Goal: Task Accomplishment & Management: Use online tool/utility

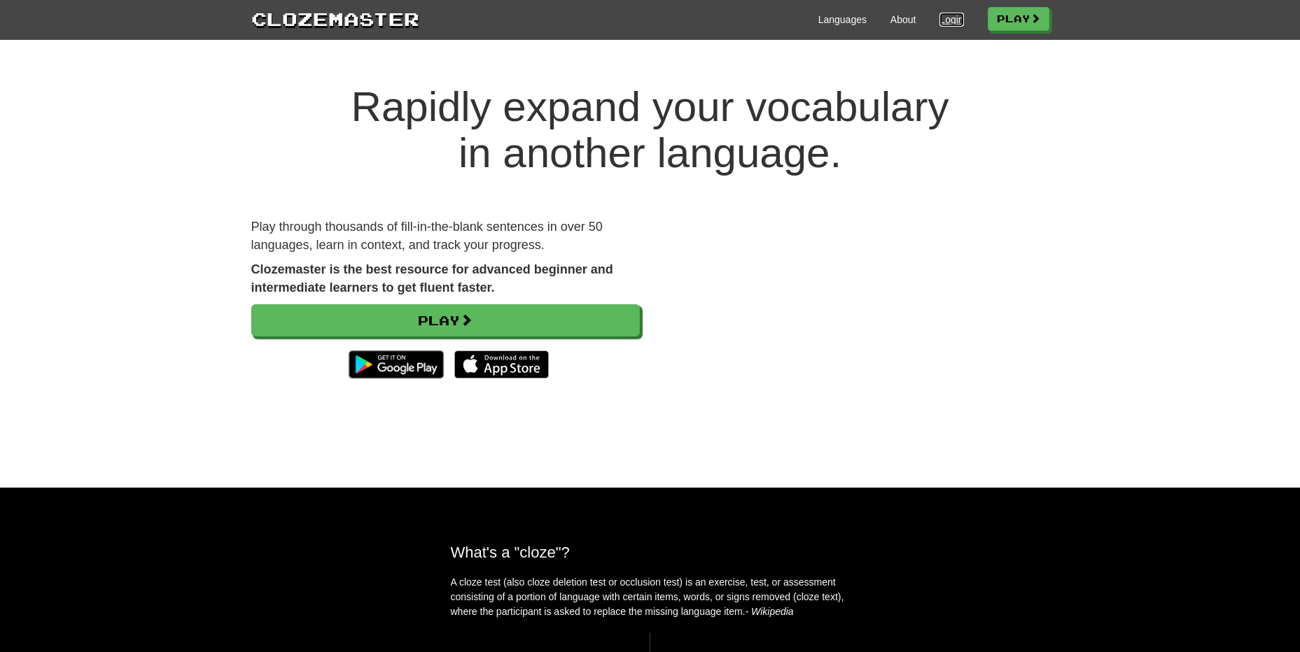
click at [939, 16] on link "Login" at bounding box center [951, 20] width 24 height 14
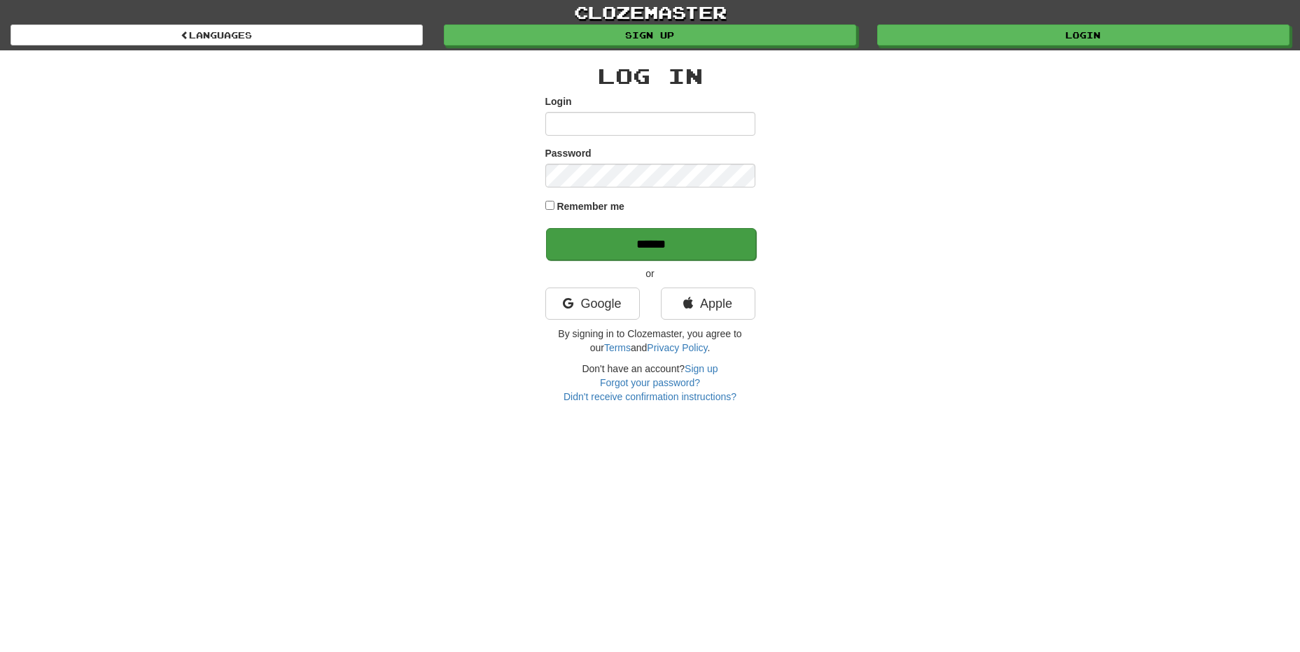
type input "**********"
click at [627, 244] on input "******" at bounding box center [651, 244] width 210 height 32
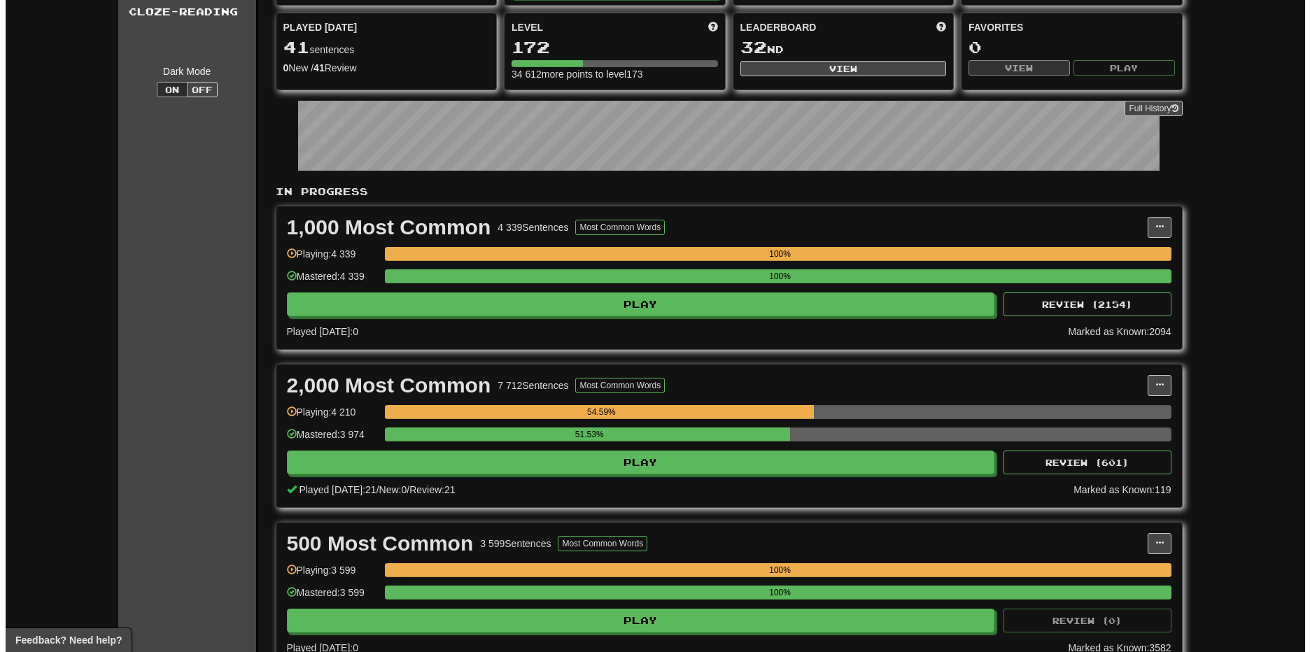
scroll to position [233, 0]
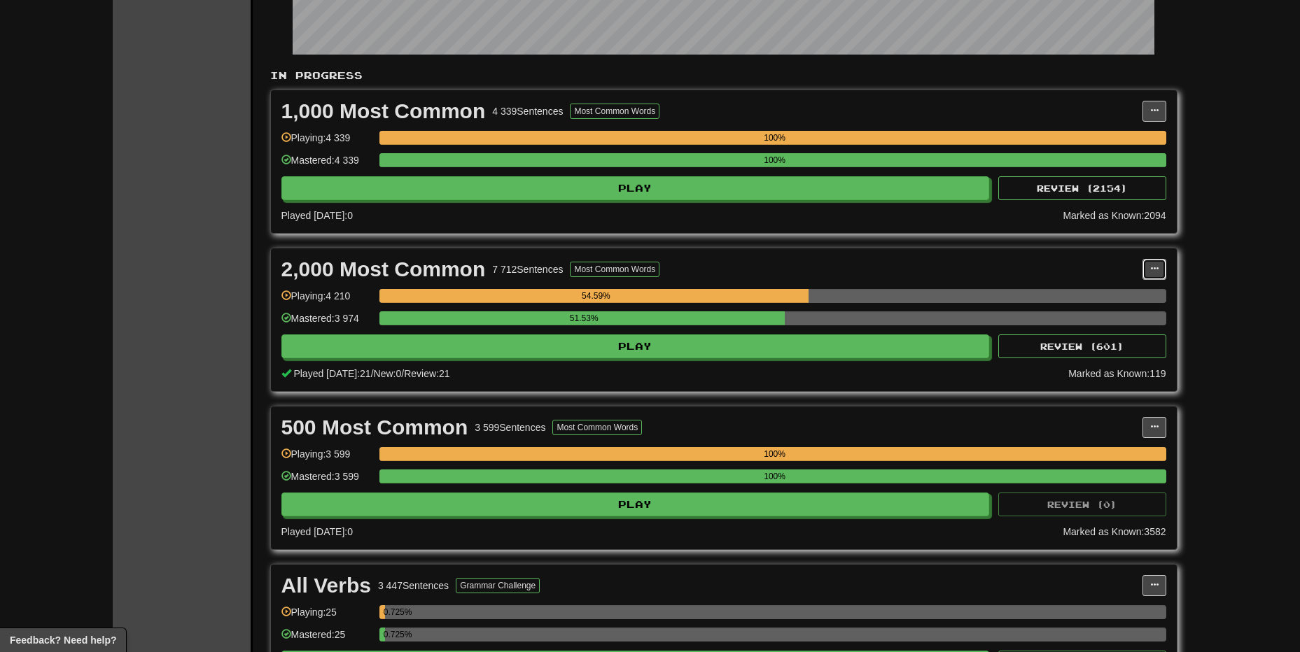
click at [1152, 272] on span at bounding box center [1154, 269] width 8 height 8
click at [1123, 296] on span "Manage Sentences" at bounding box center [1095, 294] width 85 height 11
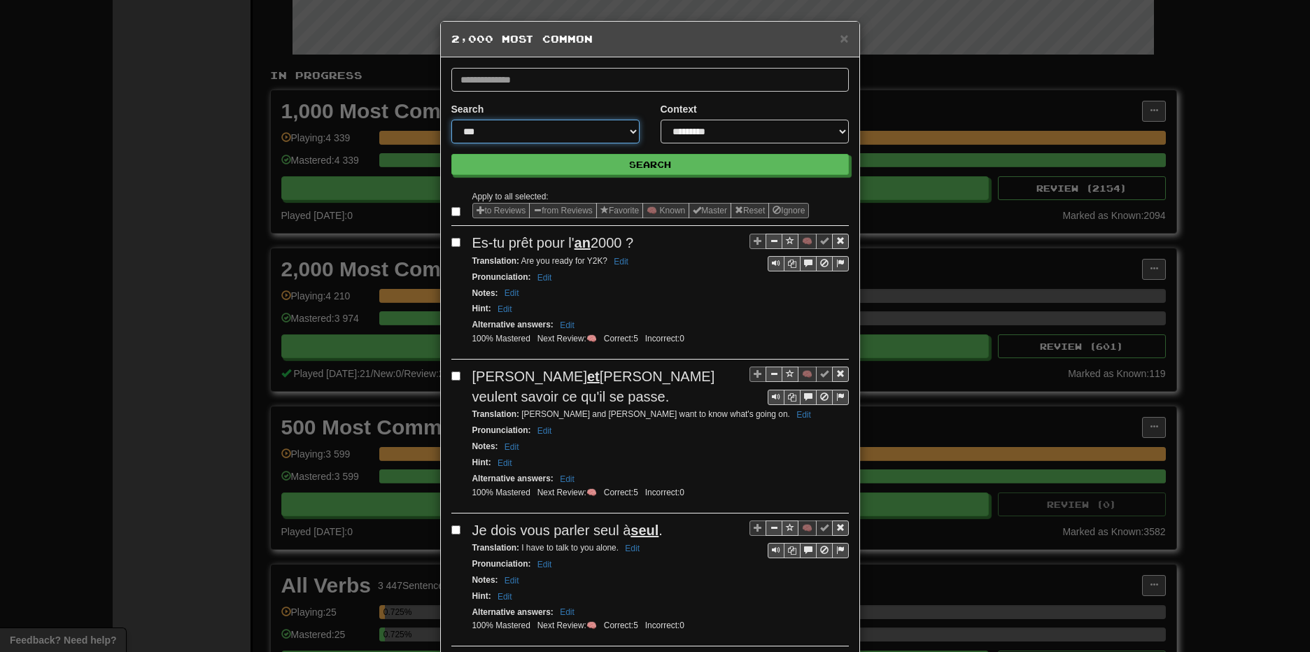
click at [569, 134] on select "**********" at bounding box center [545, 132] width 188 height 24
select select "**********"
click at [451, 120] on select "**********" at bounding box center [545, 132] width 188 height 24
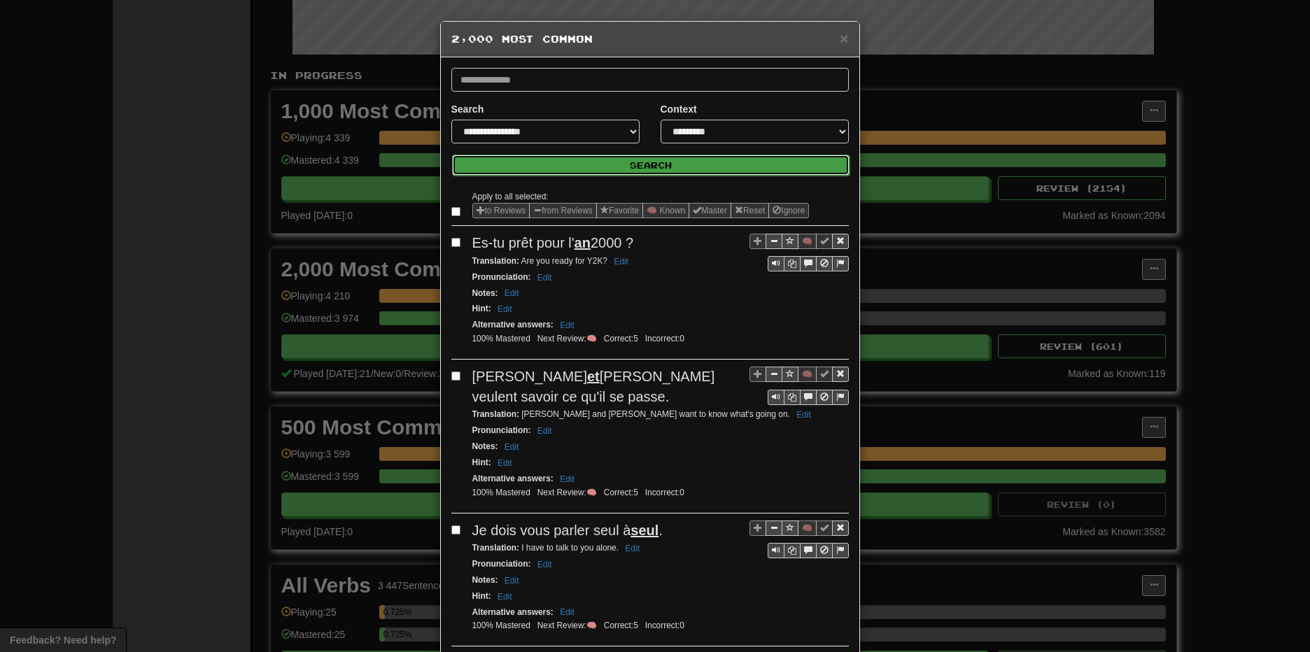
click at [654, 160] on button "Search" at bounding box center [651, 165] width 398 height 21
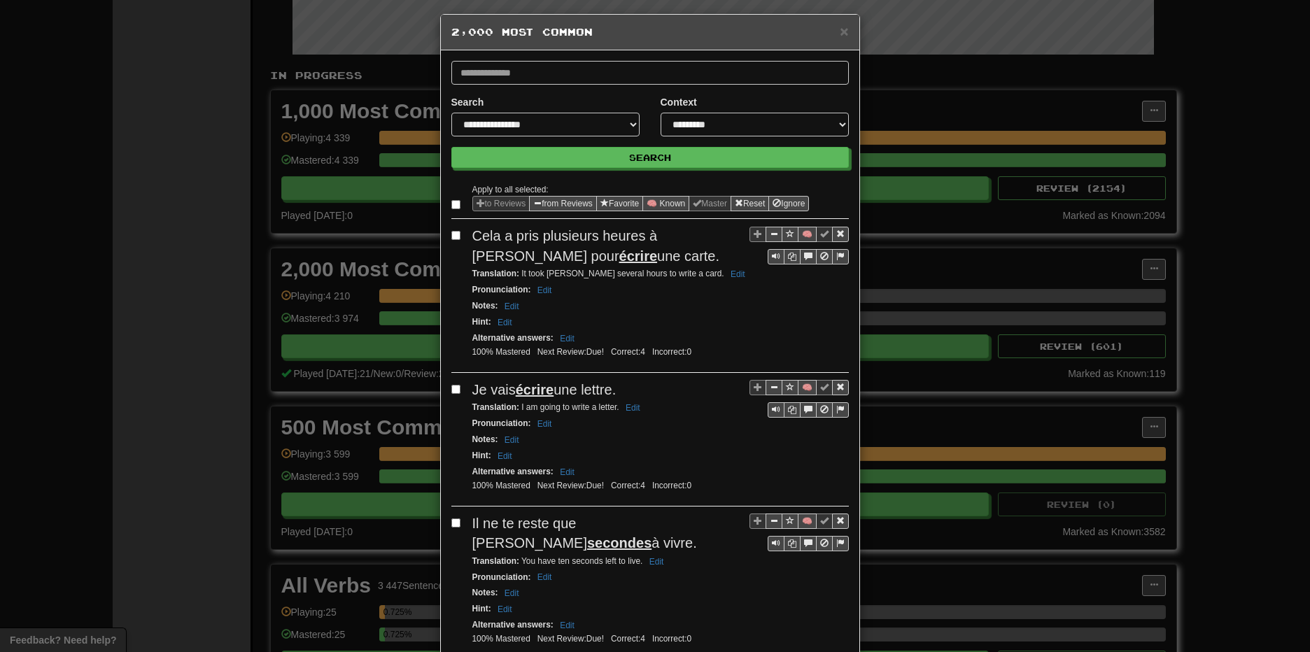
scroll to position [0, 0]
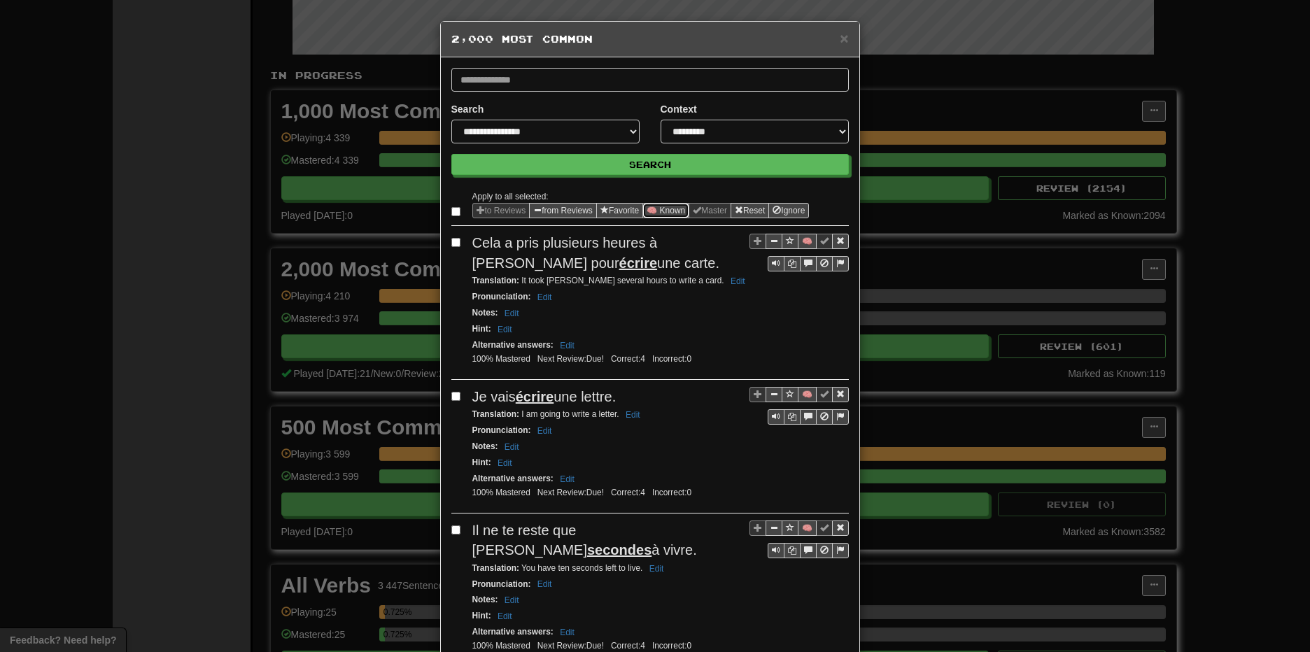
click at [676, 209] on button "🧠 Known" at bounding box center [665, 210] width 47 height 15
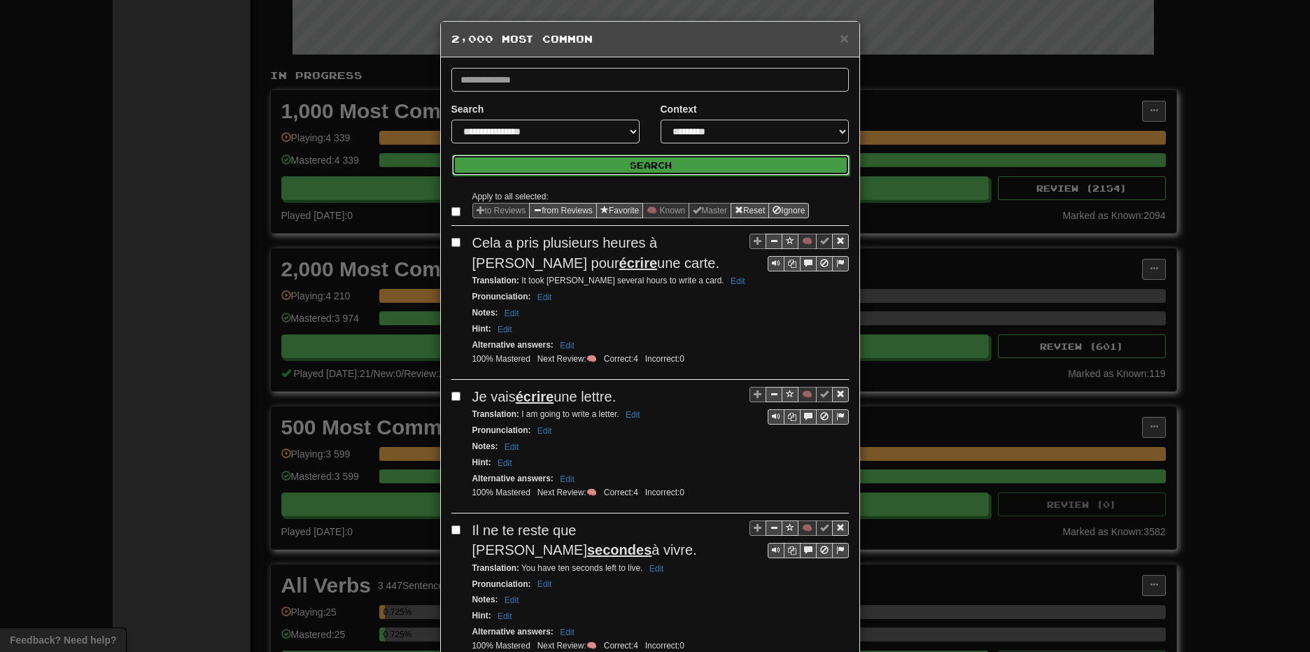
click at [649, 165] on button "Search" at bounding box center [651, 165] width 398 height 21
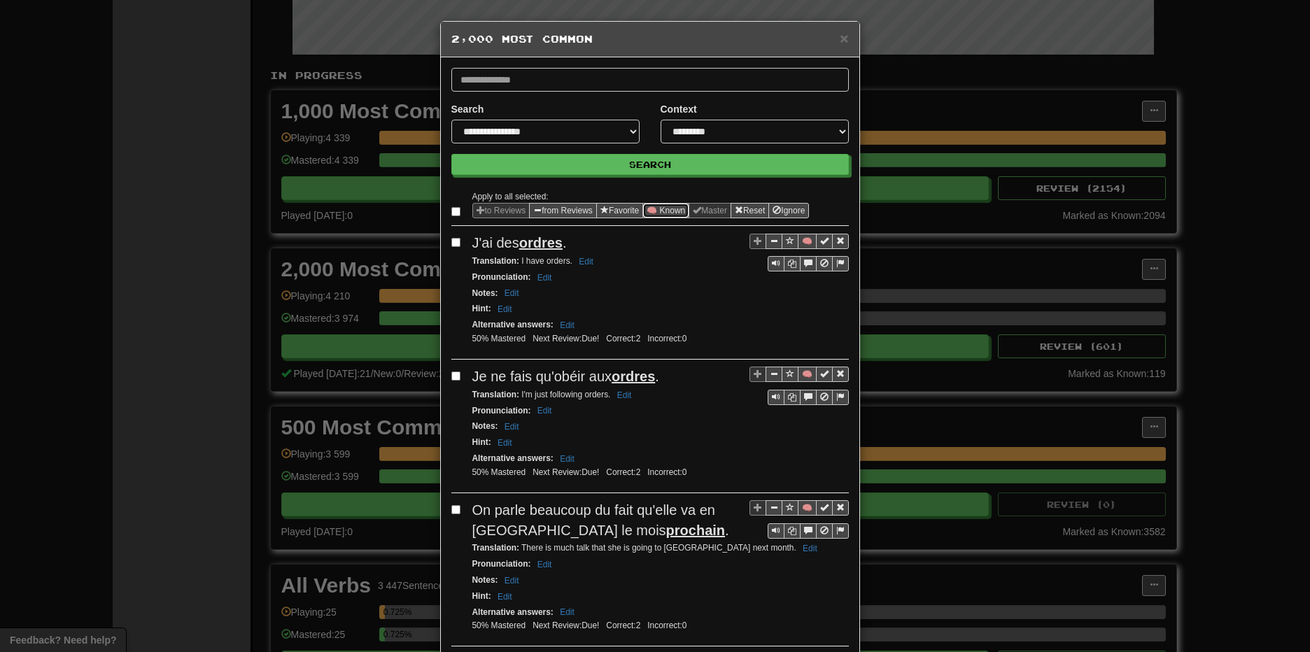
click at [660, 209] on button "🧠 Known" at bounding box center [665, 210] width 47 height 15
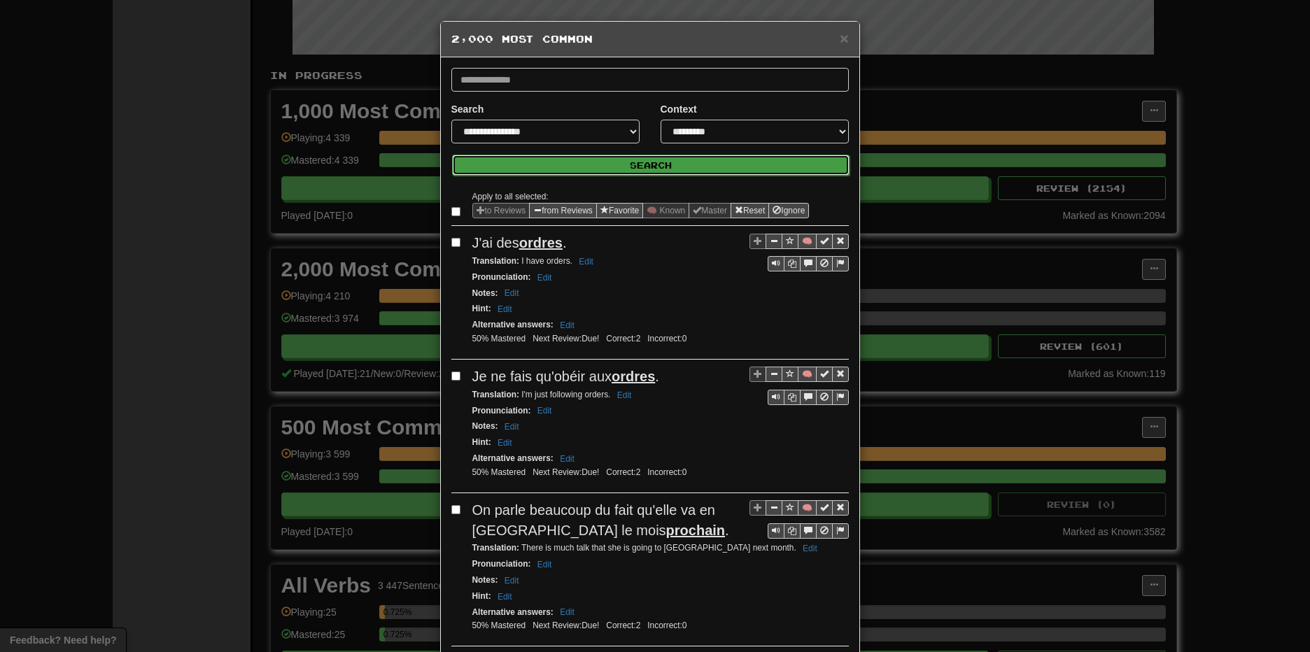
click at [671, 165] on button "Search" at bounding box center [651, 165] width 398 height 21
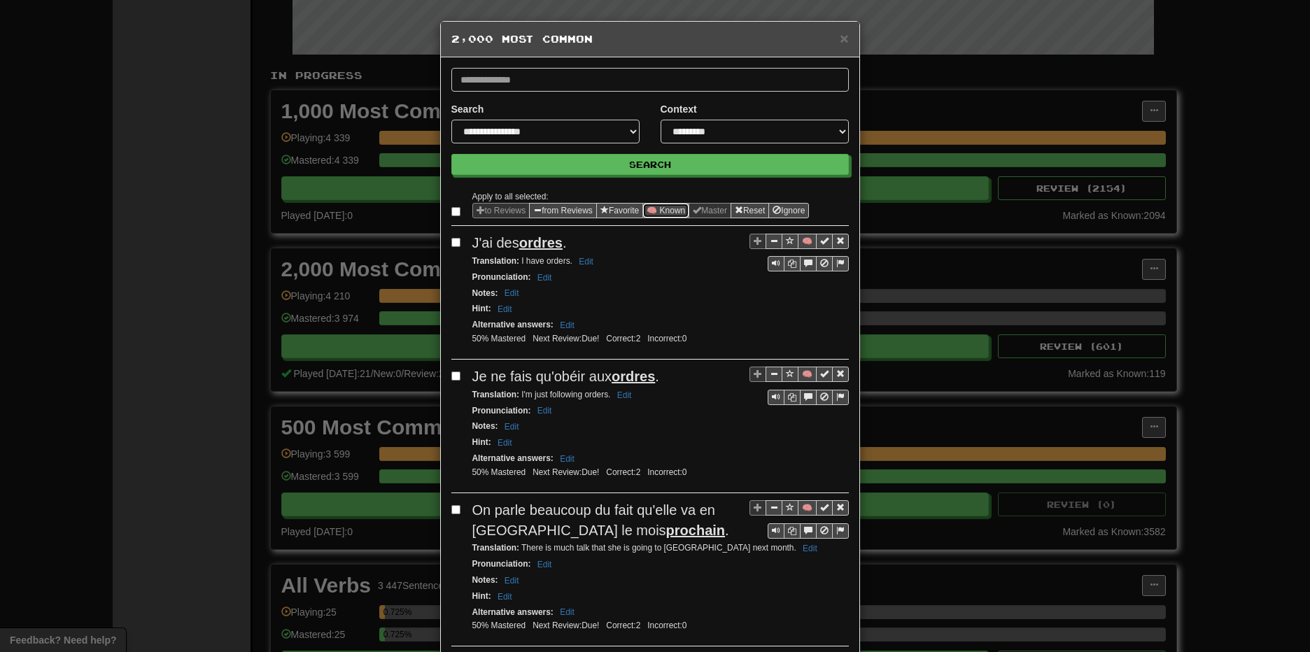
click at [665, 209] on button "🧠 Known" at bounding box center [665, 210] width 47 height 15
click at [845, 38] on div "× 2,000 Most Common" at bounding box center [650, 40] width 419 height 36
click at [840, 38] on span "×" at bounding box center [844, 38] width 8 height 16
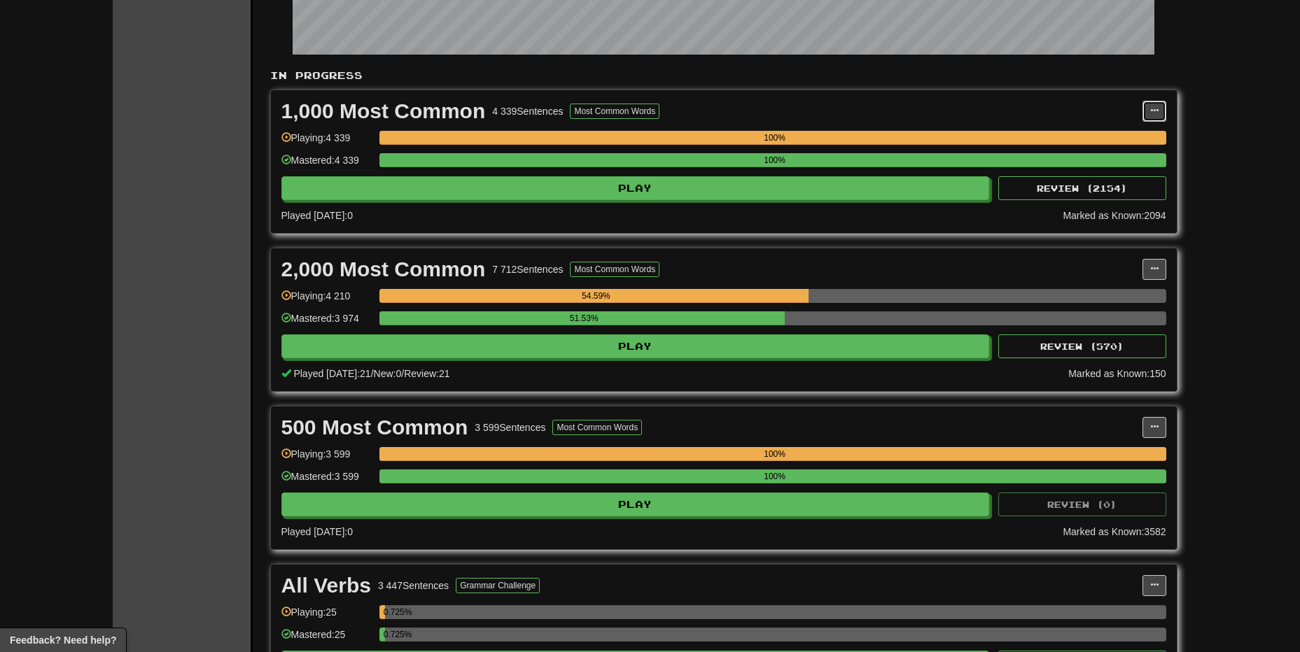
click at [1148, 113] on button at bounding box center [1154, 111] width 24 height 21
click at [1090, 139] on span "Manage Sentences" at bounding box center [1095, 136] width 85 height 11
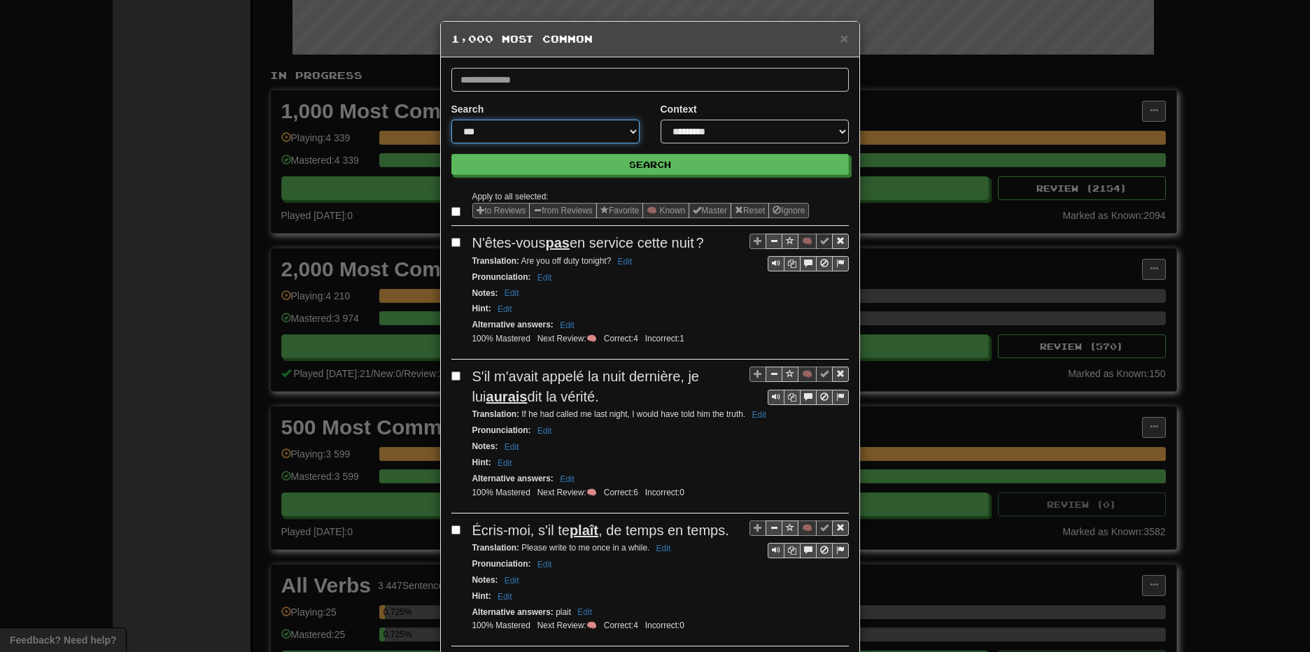
click at [577, 132] on select "**********" at bounding box center [545, 132] width 188 height 24
select select "**********"
click at [451, 120] on select "**********" at bounding box center [545, 132] width 188 height 24
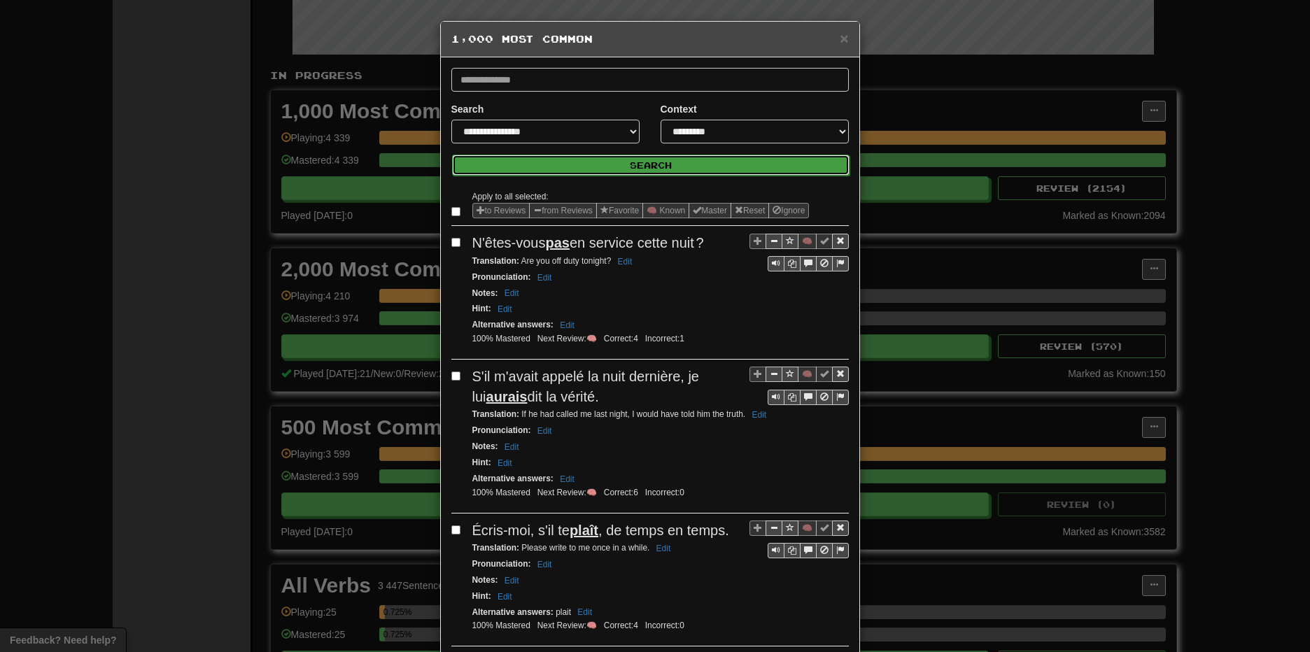
click at [601, 164] on button "Search" at bounding box center [651, 165] width 398 height 21
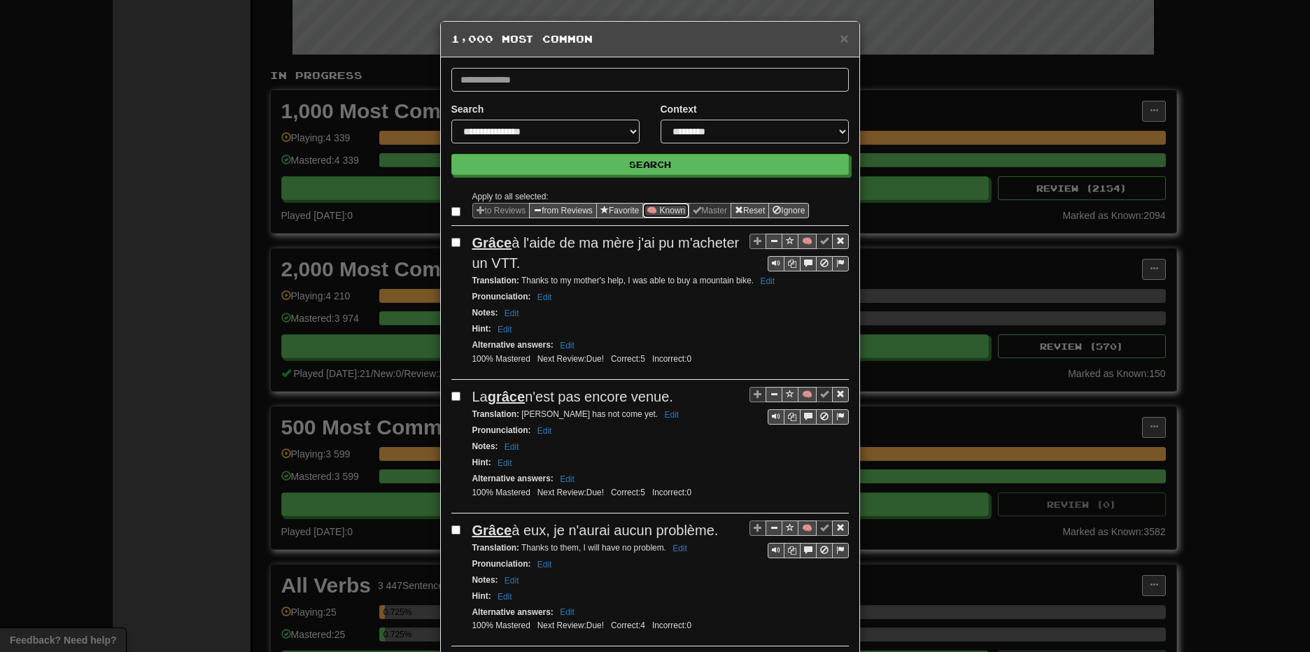
click at [672, 208] on button "🧠 Known" at bounding box center [665, 210] width 47 height 15
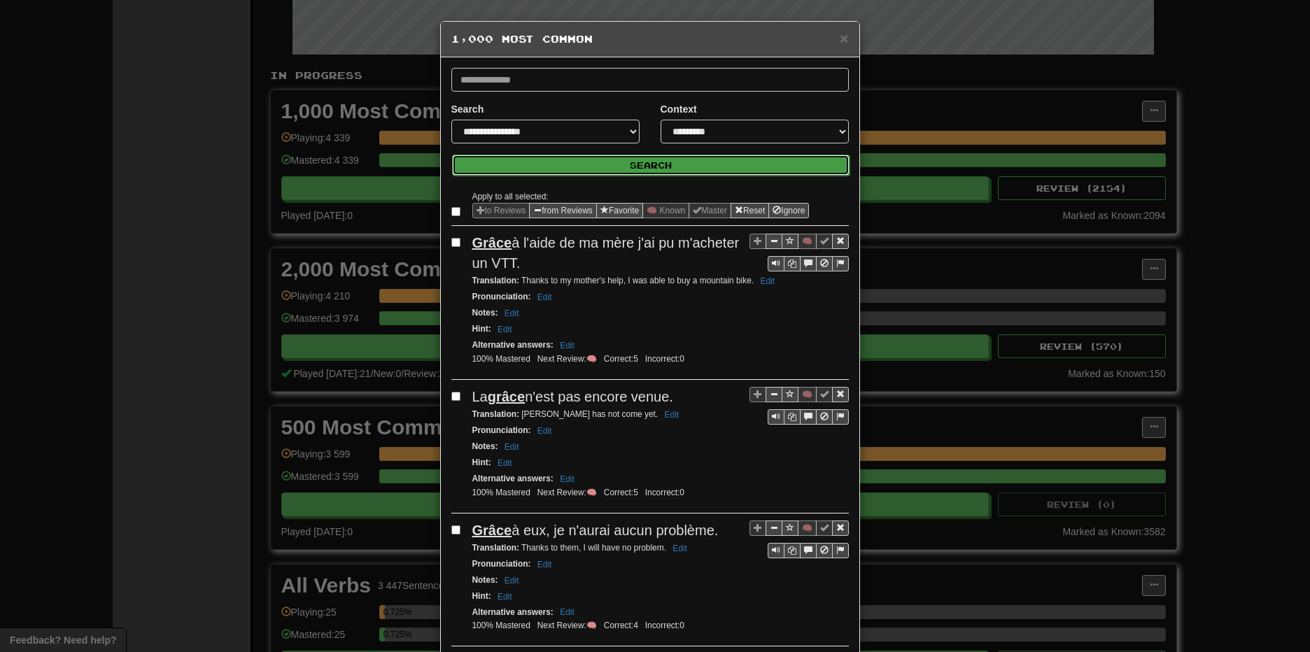
click at [585, 160] on button "Search" at bounding box center [651, 165] width 398 height 21
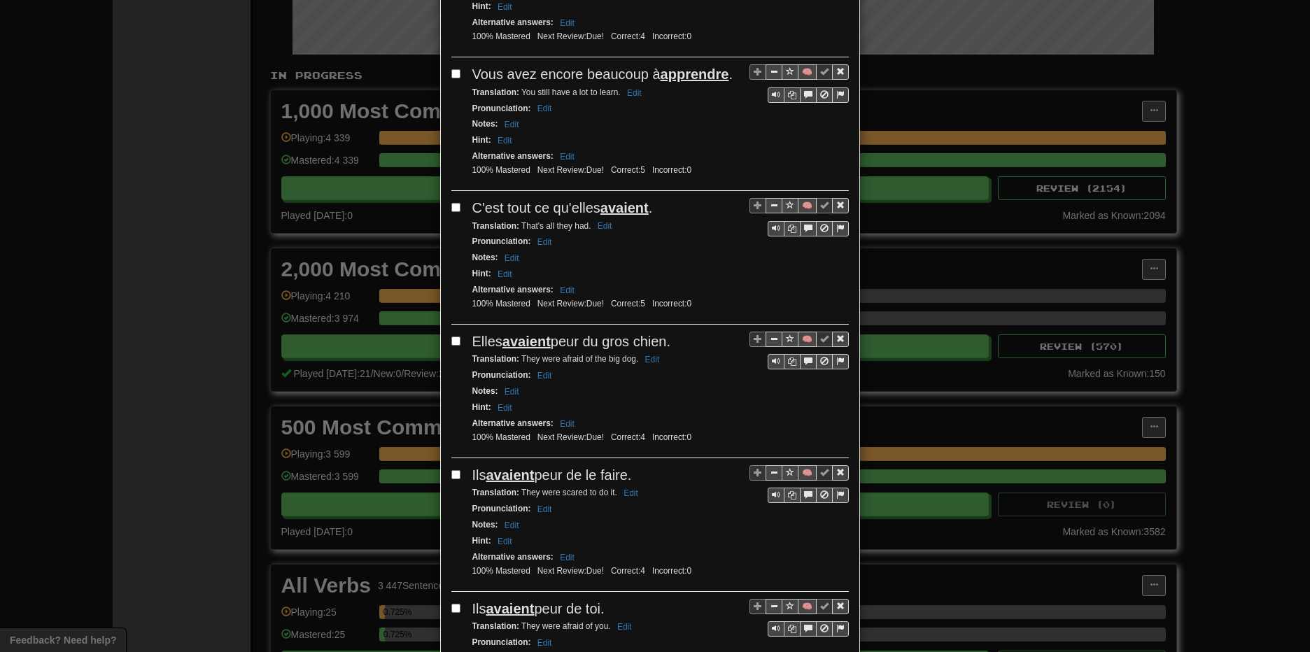
scroll to position [2082, 0]
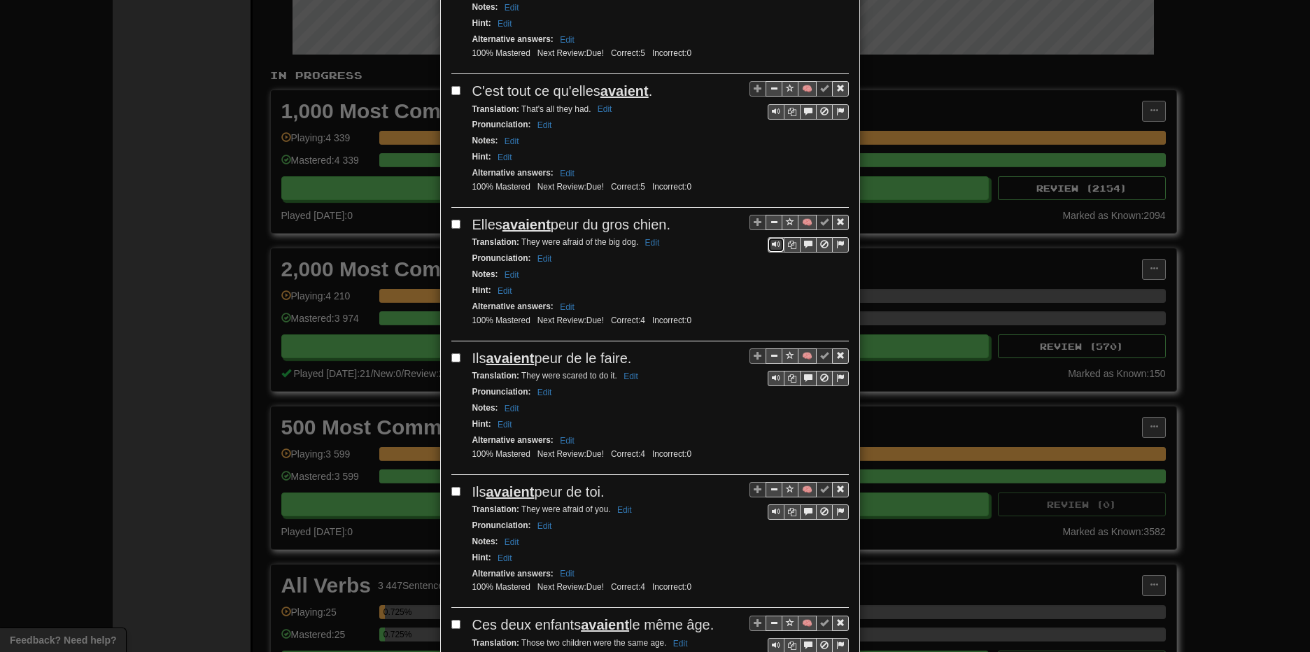
click at [772, 248] on span "Sentence controls" at bounding box center [776, 244] width 8 height 8
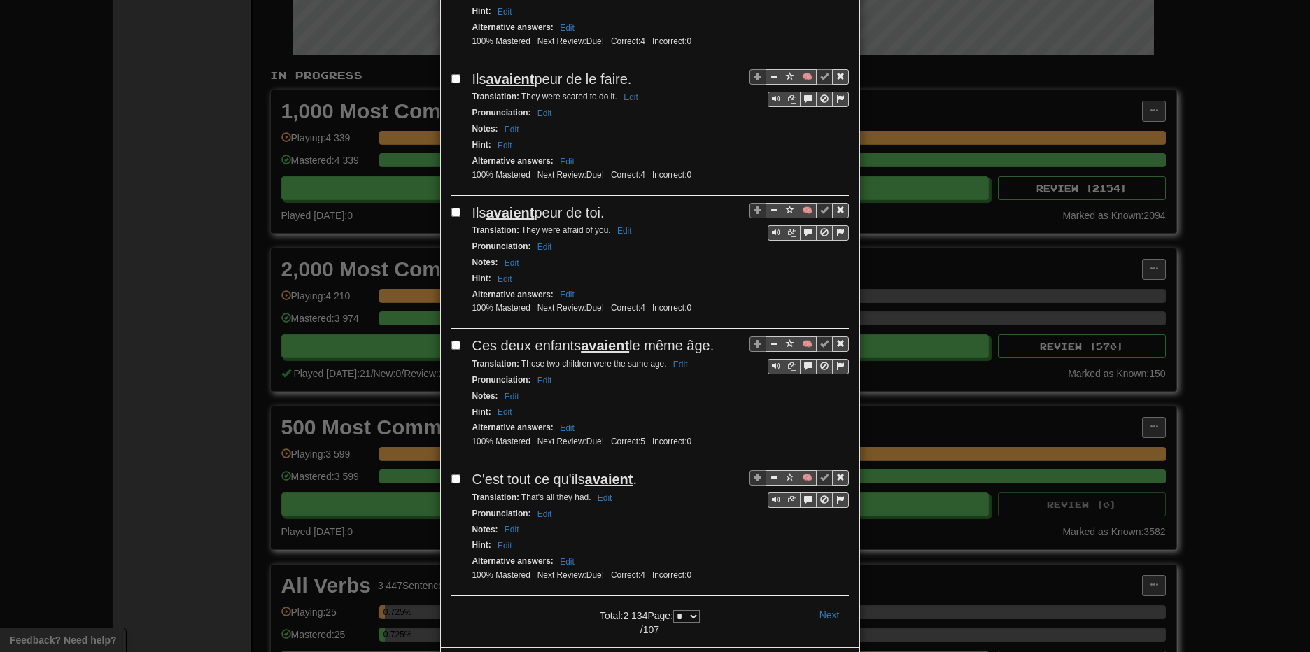
scroll to position [2315, 0]
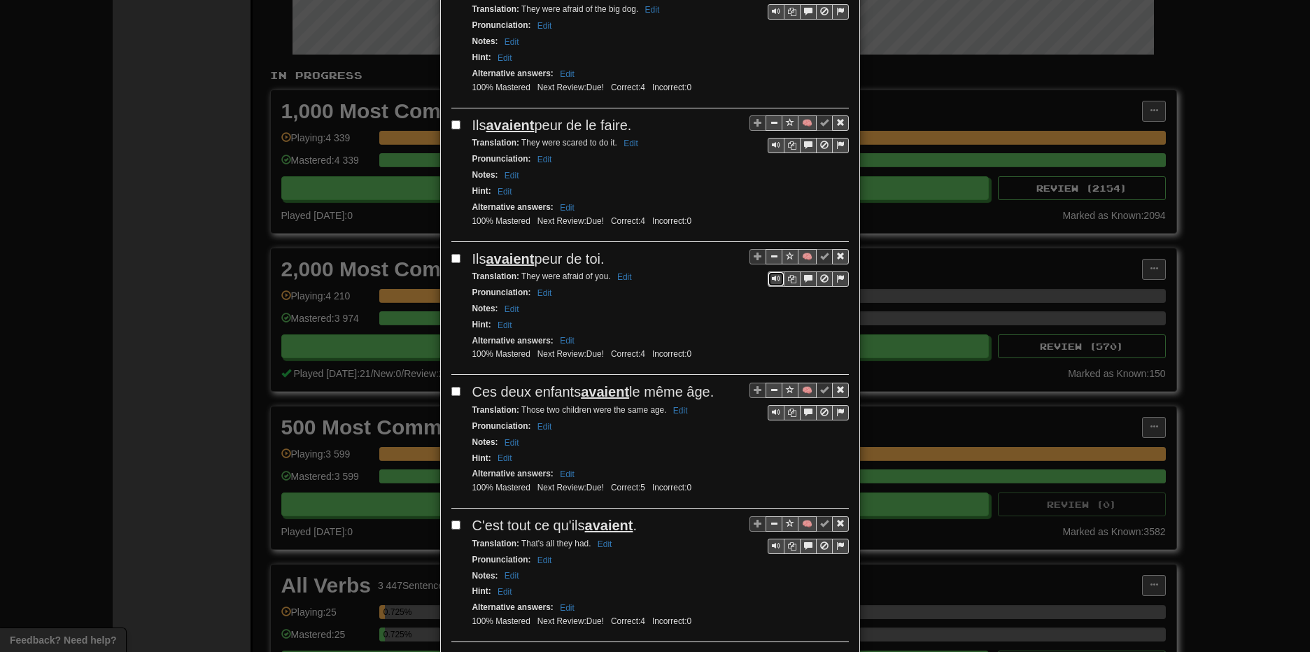
click at [772, 283] on span "Sentence controls" at bounding box center [776, 278] width 8 height 8
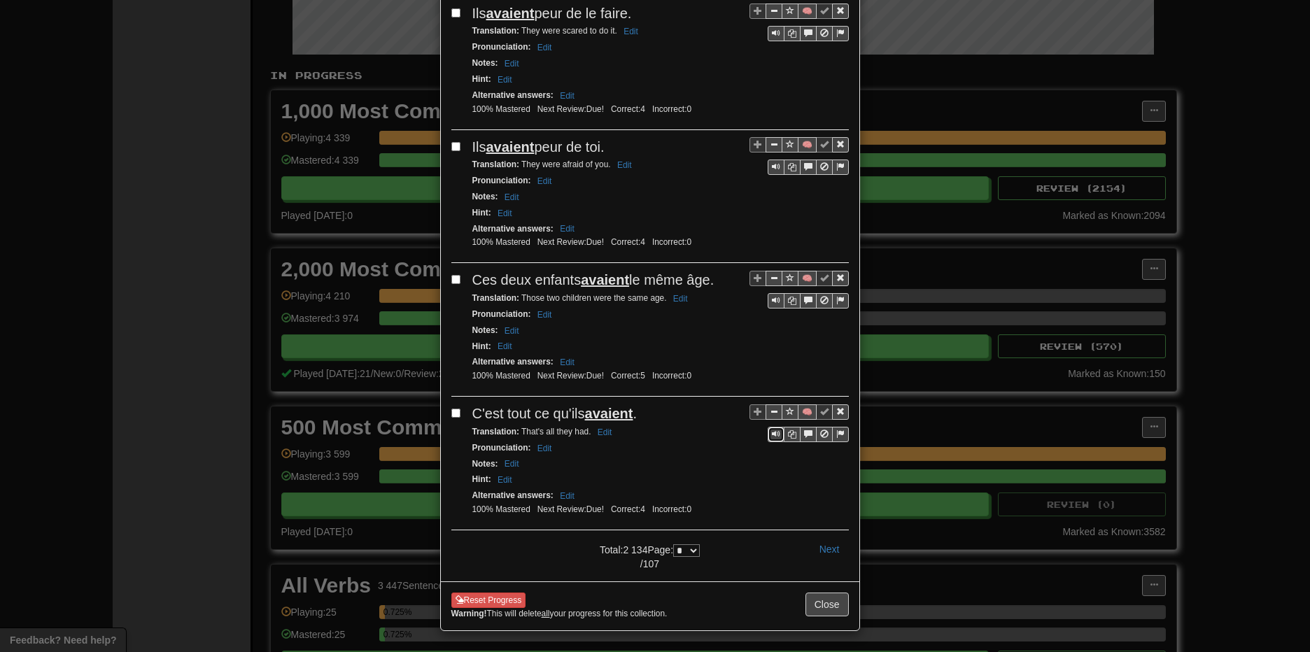
click at [772, 435] on span "Sentence controls" at bounding box center [776, 434] width 8 height 8
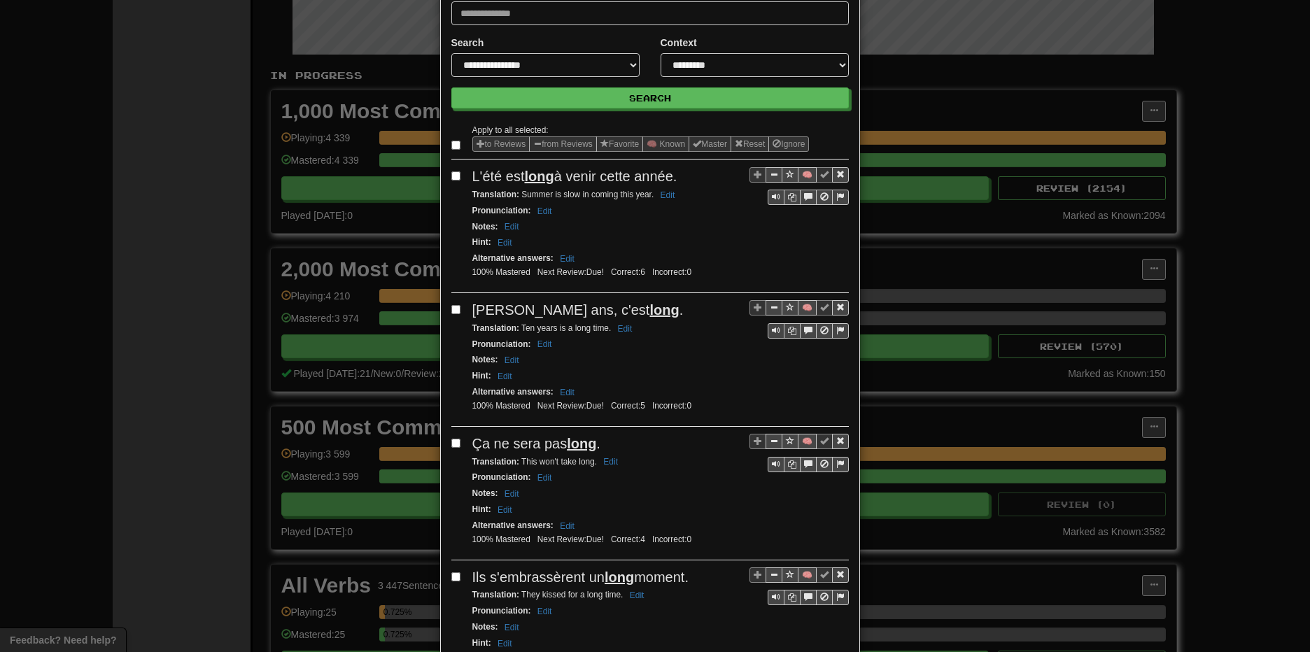
scroll to position [0, 0]
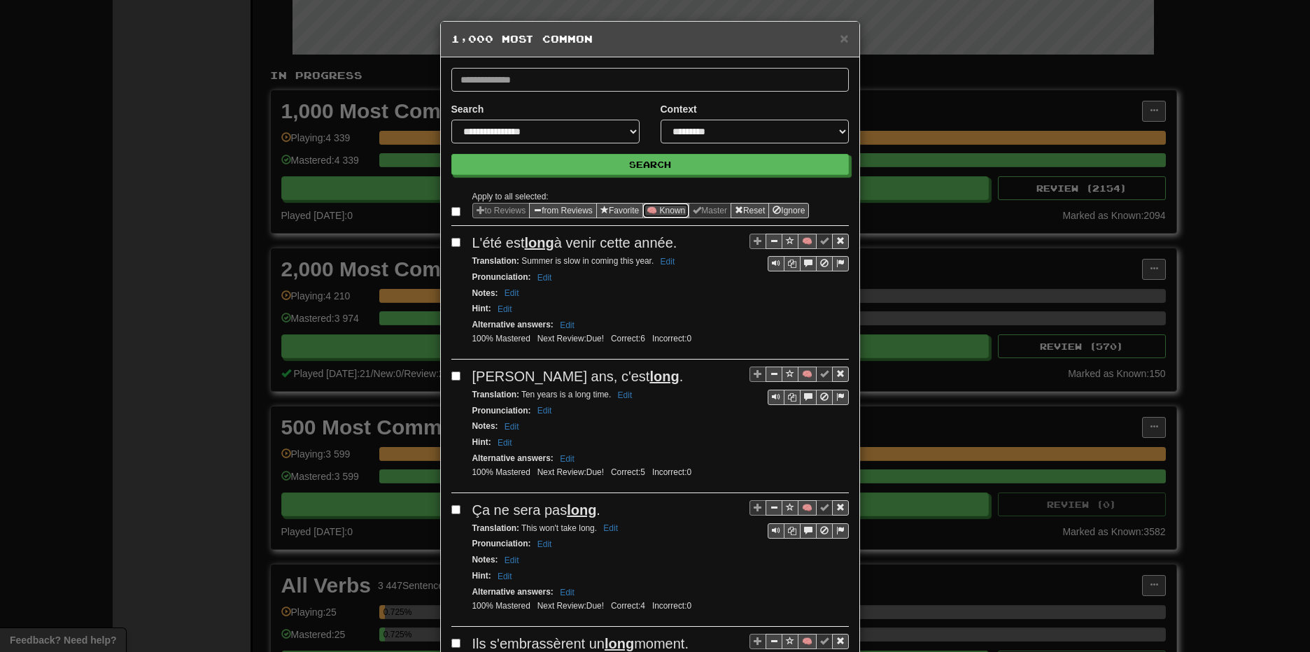
click at [675, 213] on button "🧠 Known" at bounding box center [665, 210] width 47 height 15
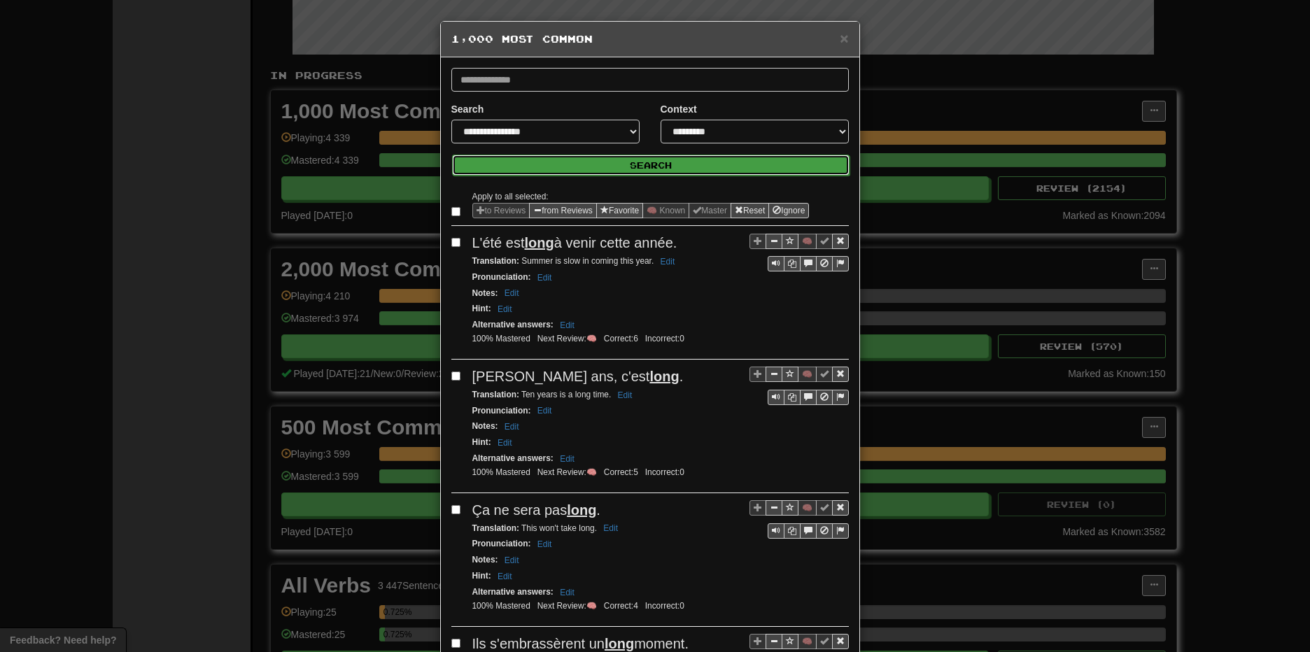
click at [679, 169] on button "Search" at bounding box center [651, 165] width 398 height 21
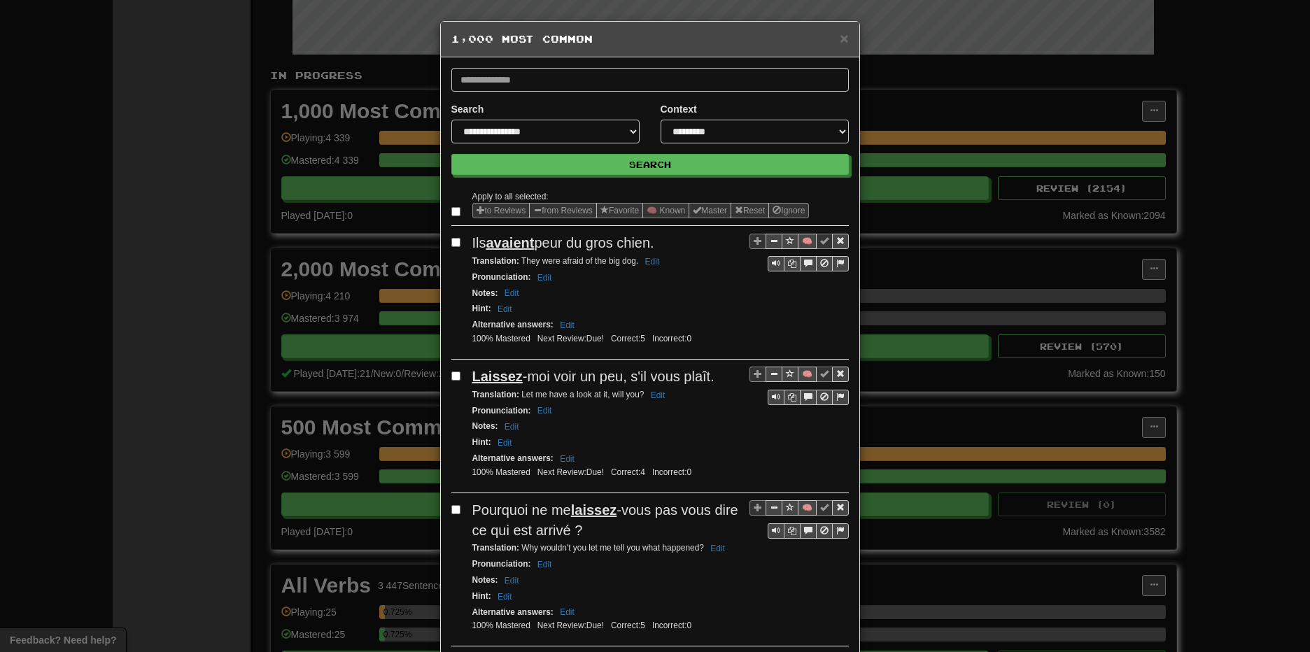
click at [669, 209] on button "🧠 Known" at bounding box center [665, 210] width 47 height 15
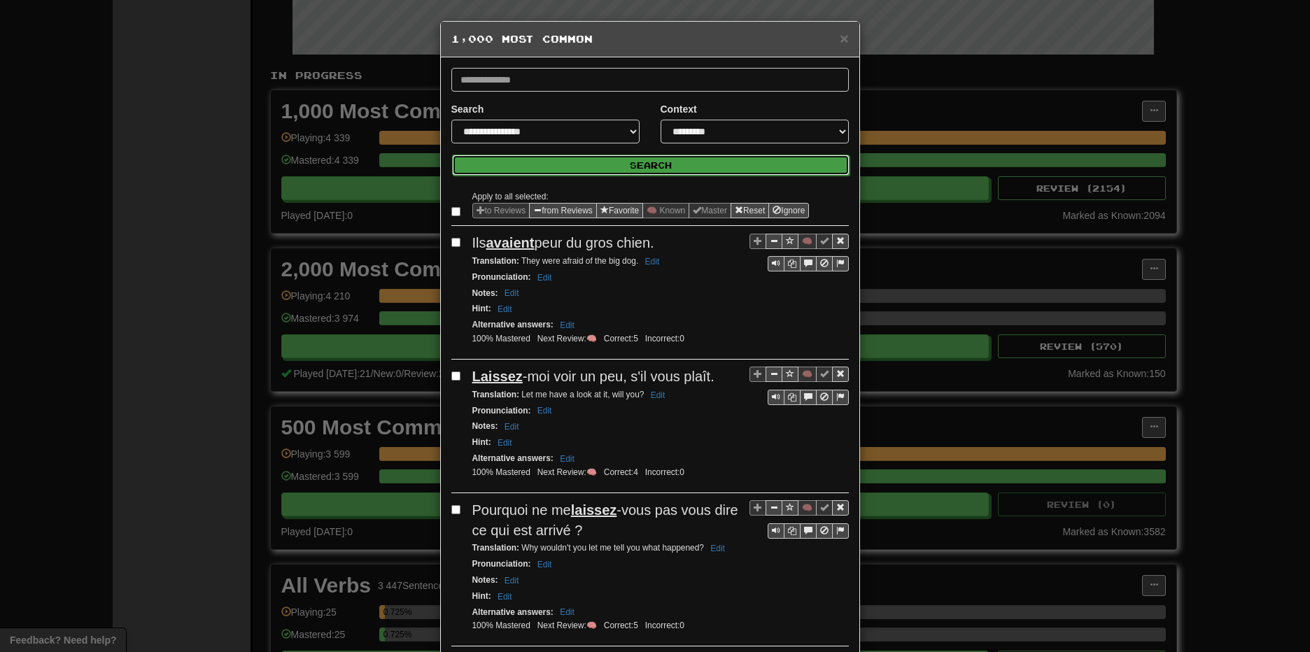
click at [675, 168] on button "Search" at bounding box center [651, 165] width 398 height 21
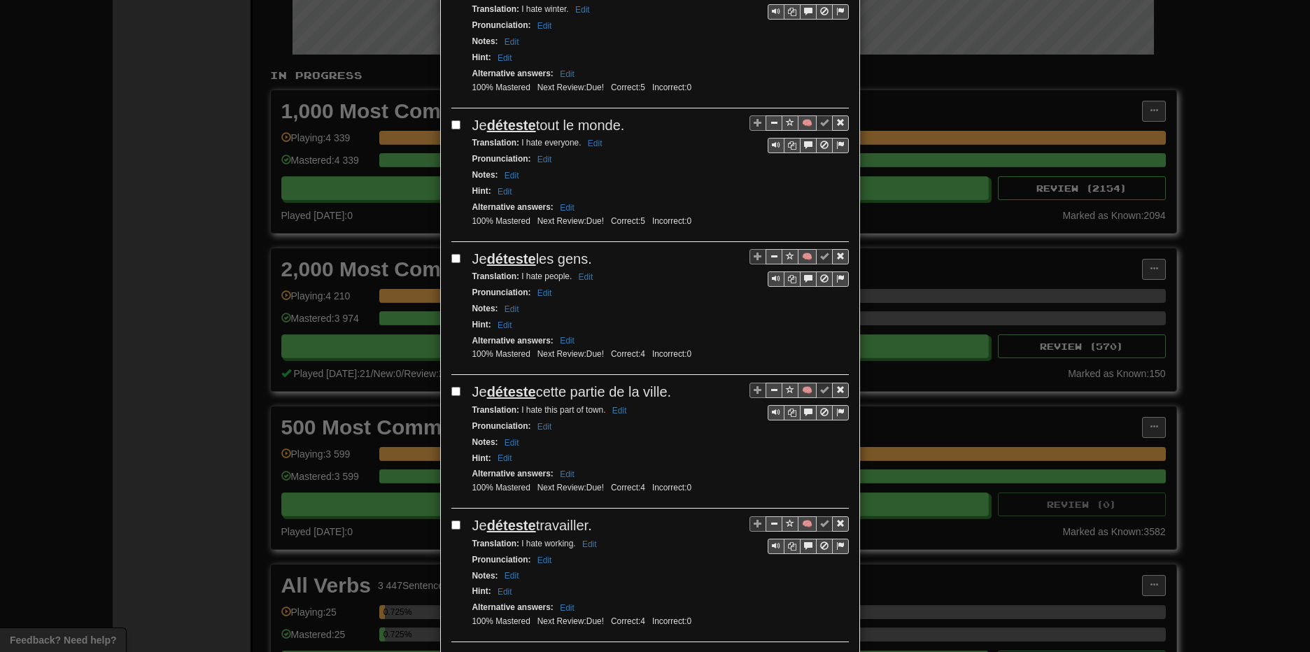
scroll to position [2432, 0]
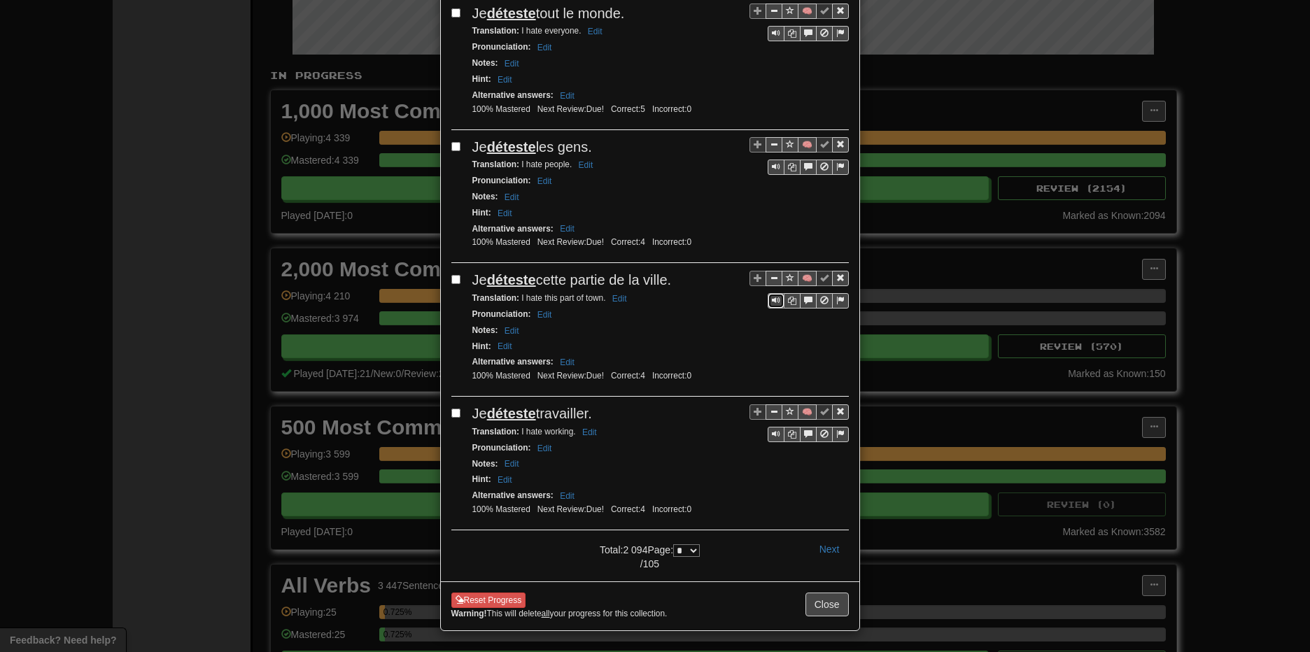
click at [773, 299] on span "Sentence controls" at bounding box center [776, 300] width 8 height 8
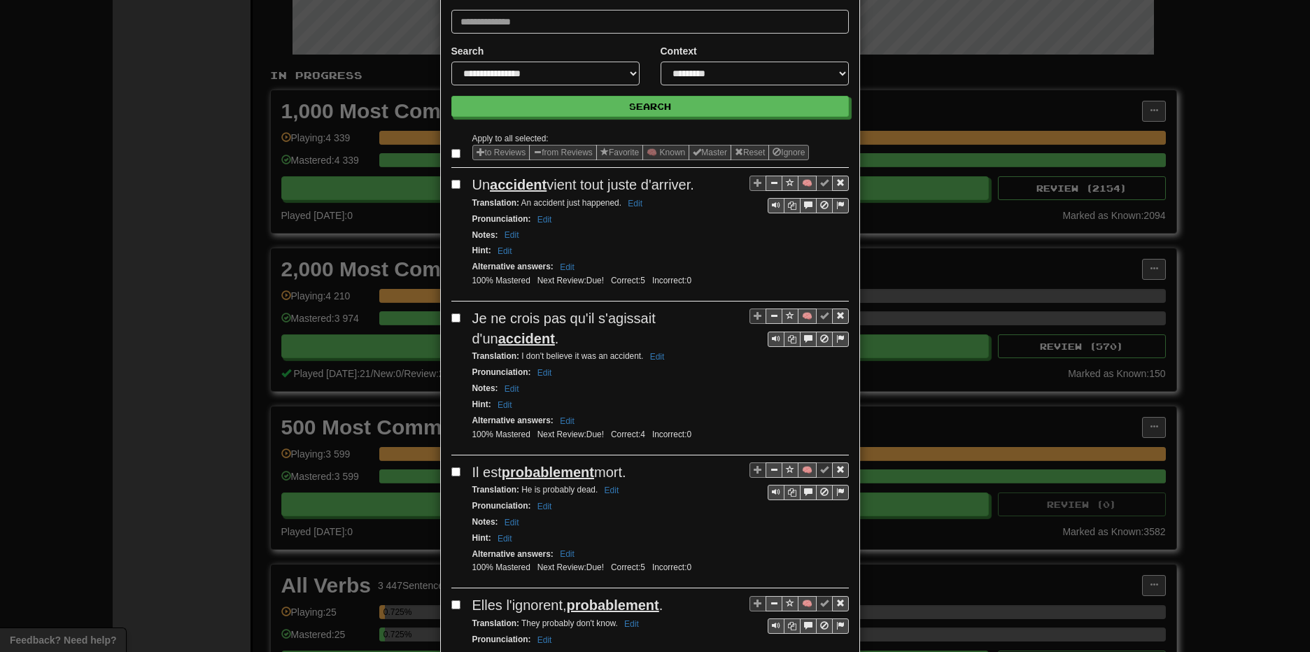
scroll to position [0, 0]
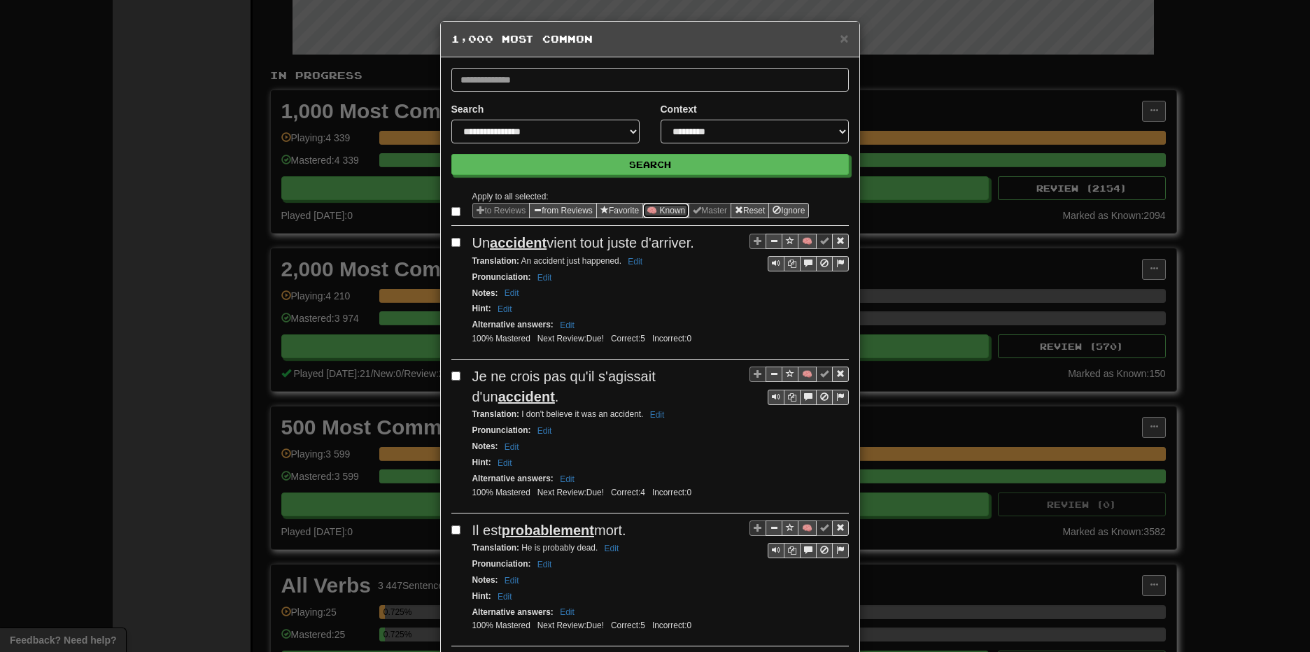
click at [665, 211] on button "🧠 Known" at bounding box center [665, 210] width 47 height 15
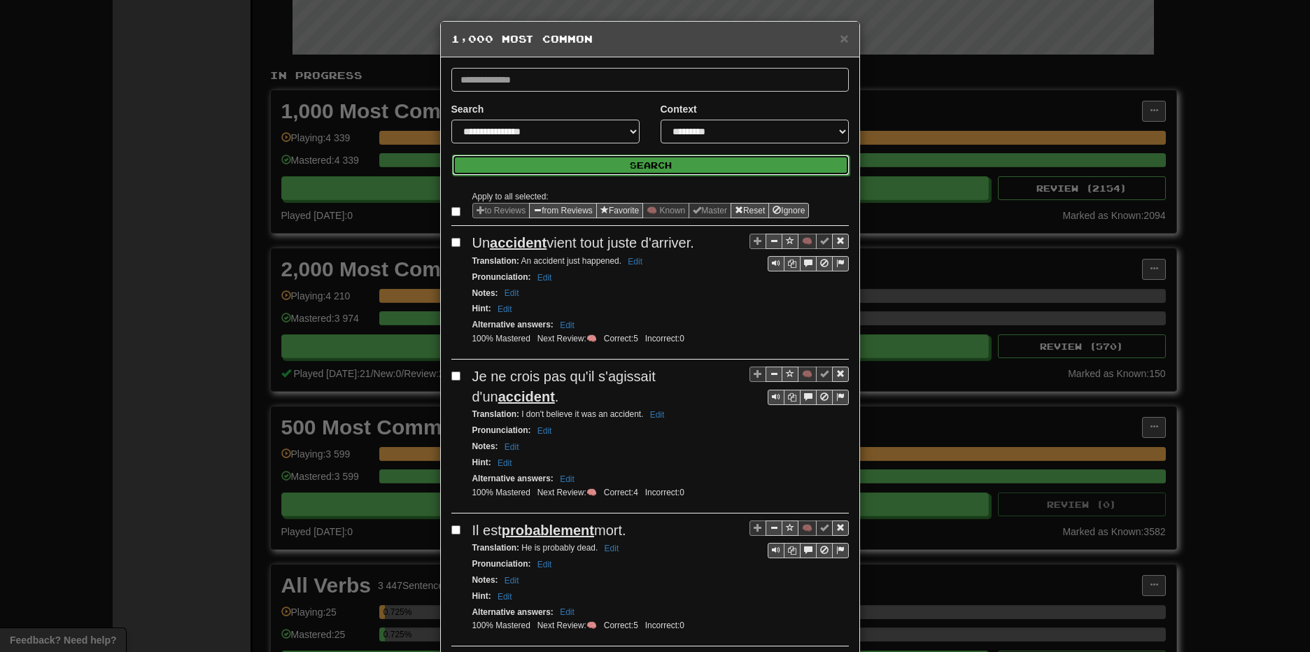
click at [666, 164] on button "Search" at bounding box center [651, 165] width 398 height 21
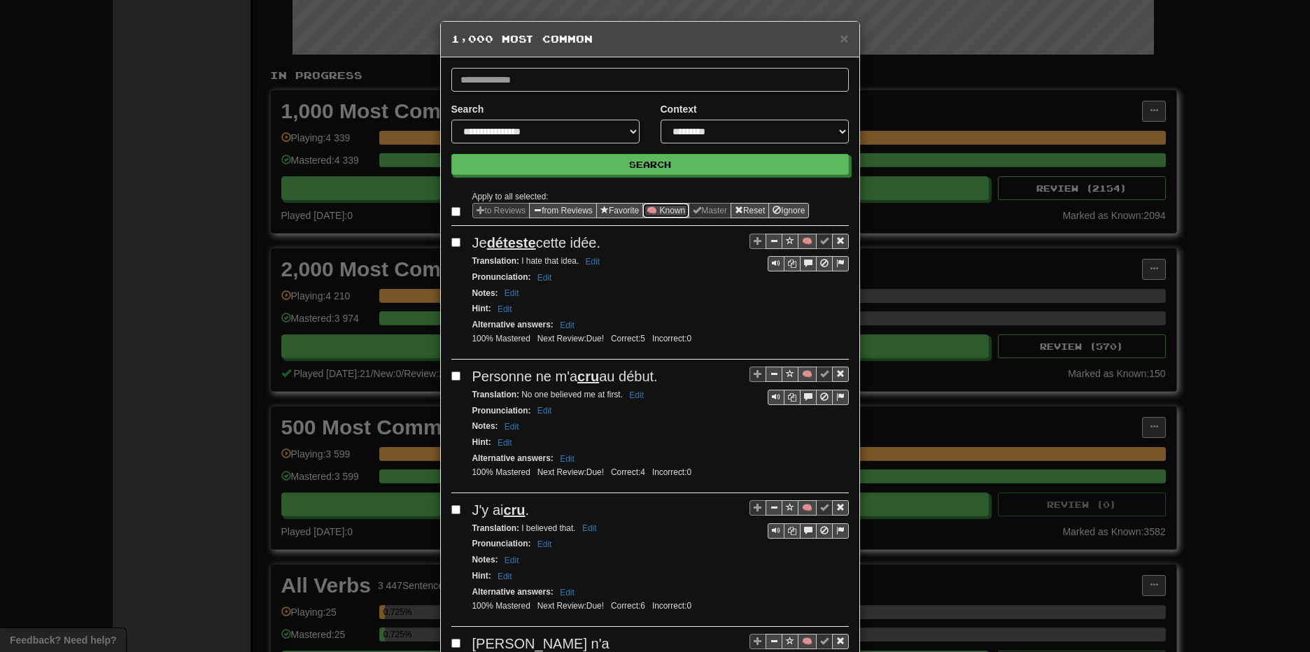
click at [665, 210] on button "🧠 Known" at bounding box center [665, 210] width 47 height 15
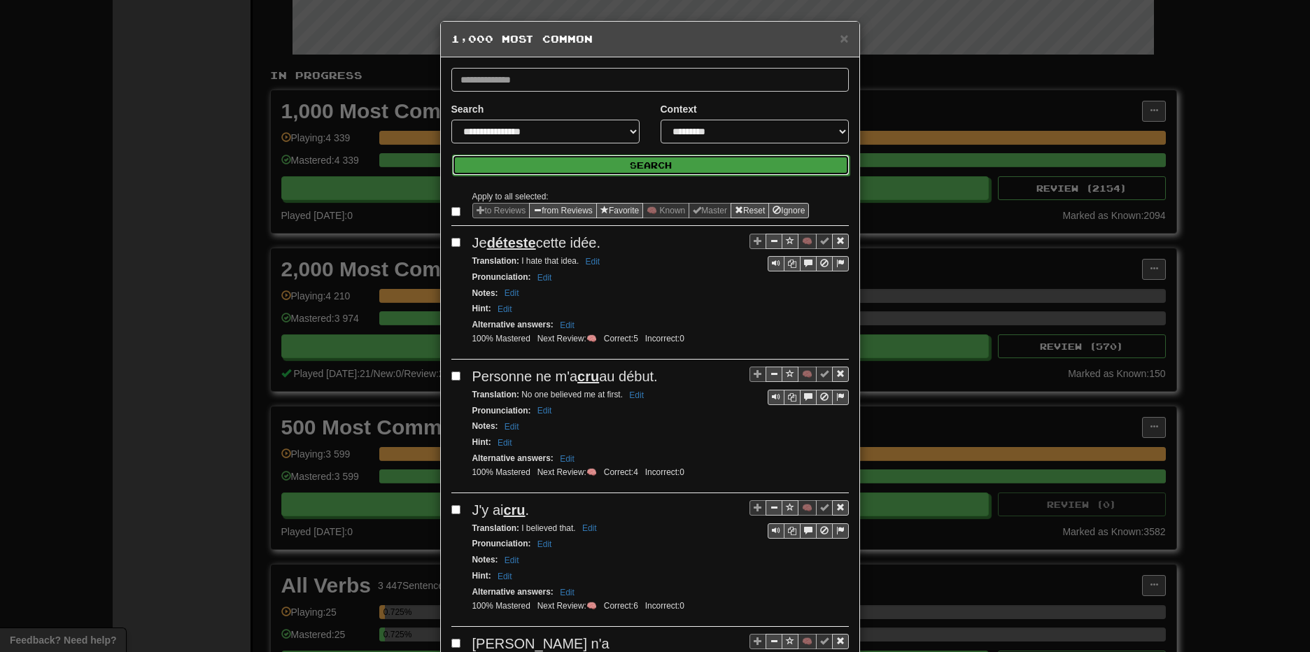
click at [637, 164] on button "Search" at bounding box center [651, 165] width 398 height 21
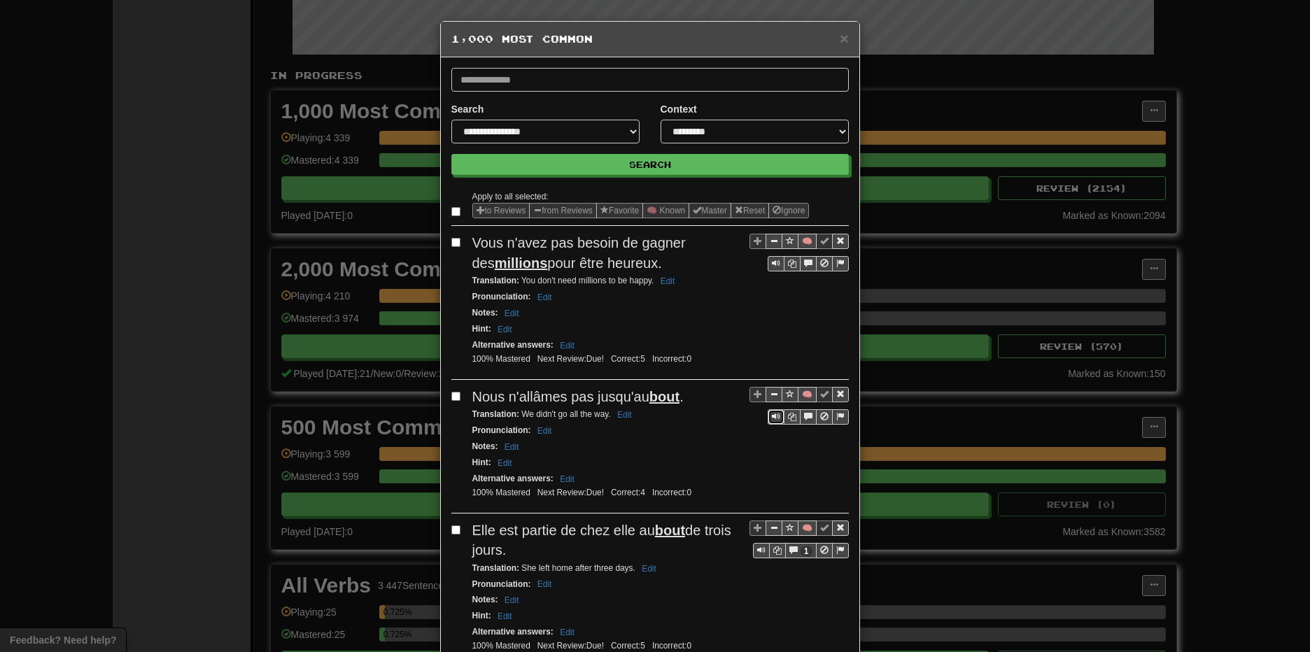
click at [774, 414] on span "Sentence controls" at bounding box center [776, 416] width 8 height 8
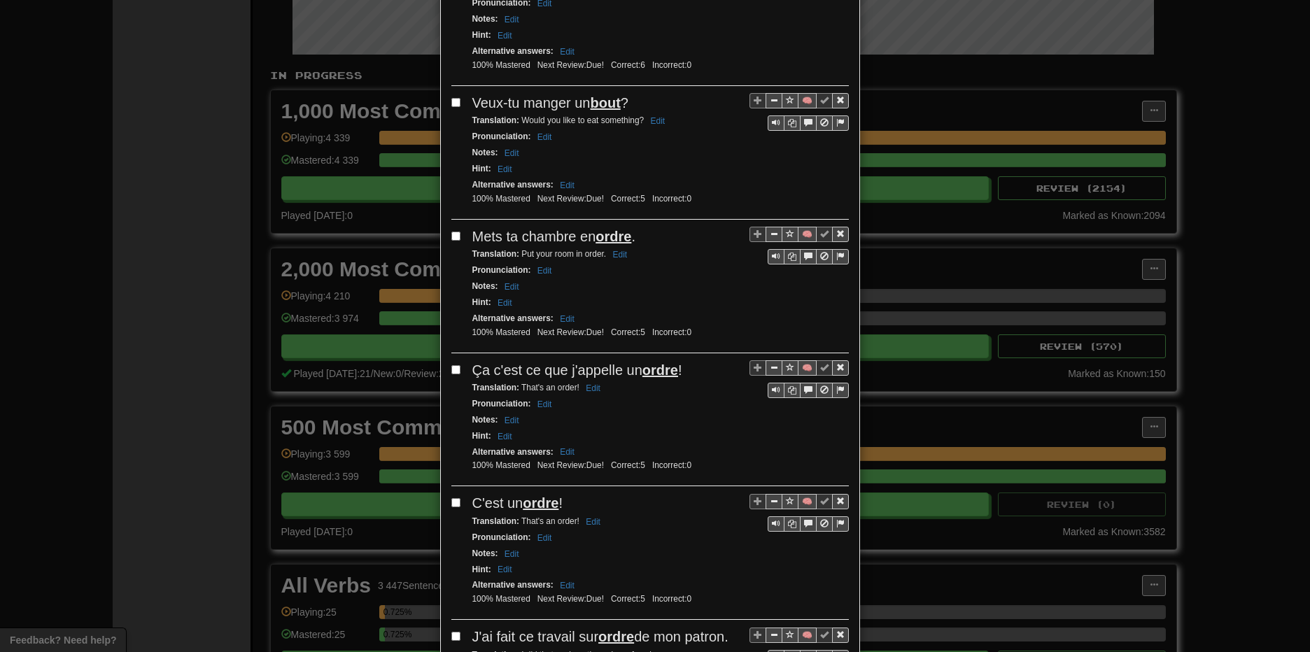
scroll to position [1283, 0]
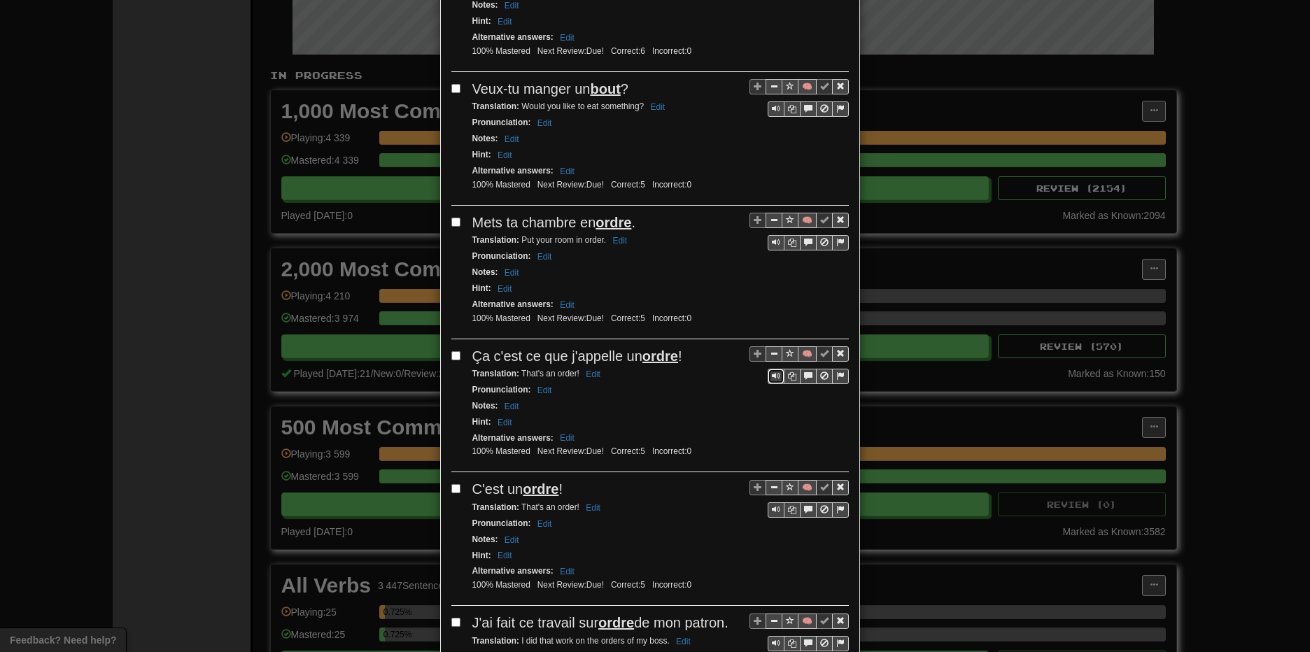
click at [773, 374] on span "Sentence controls" at bounding box center [776, 376] width 8 height 8
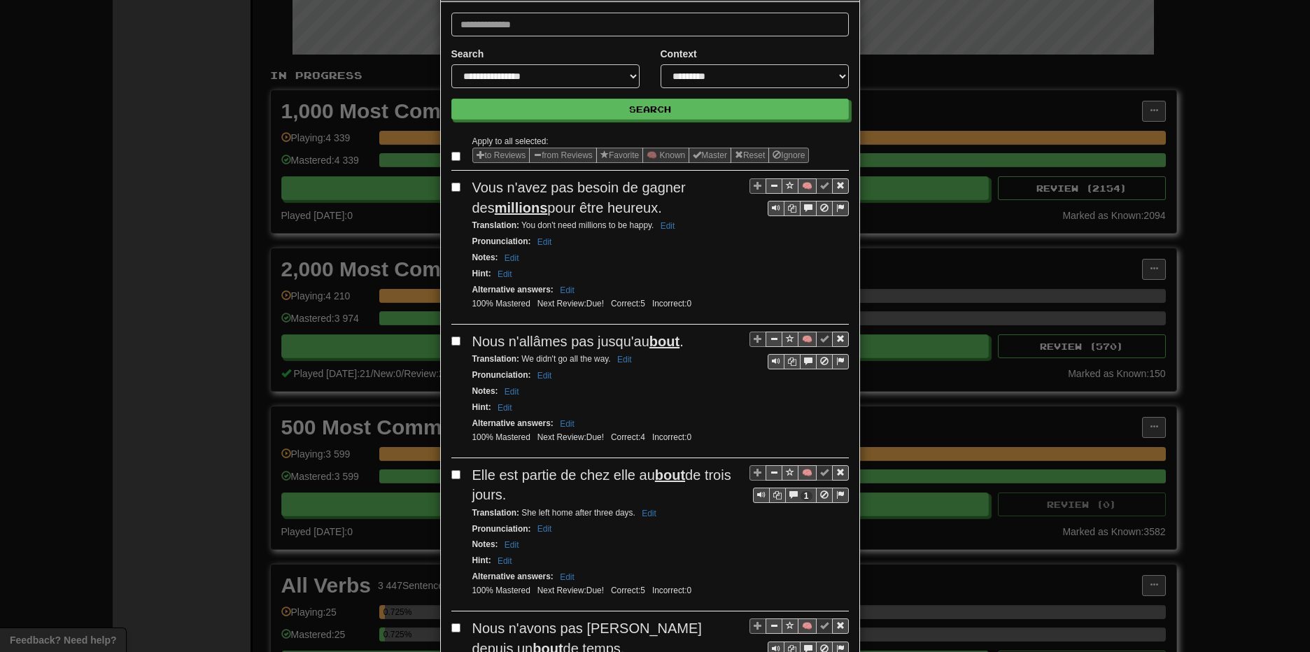
scroll to position [0, 0]
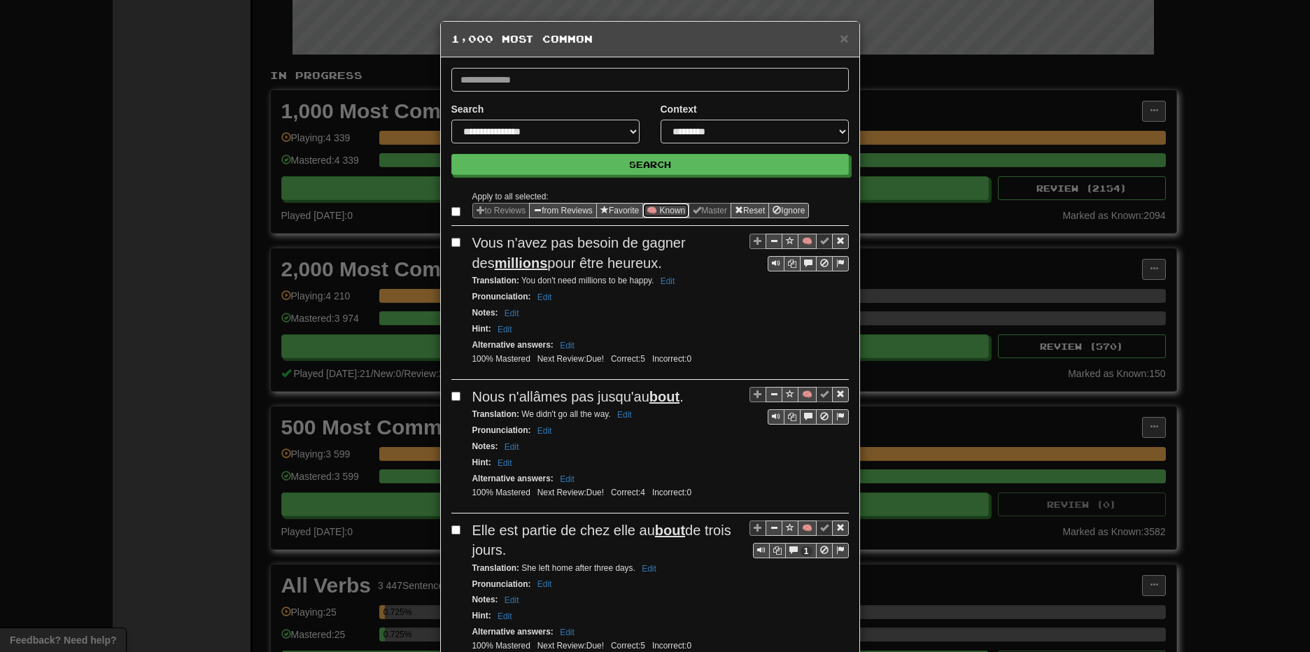
click at [664, 206] on button "🧠 Known" at bounding box center [665, 210] width 47 height 15
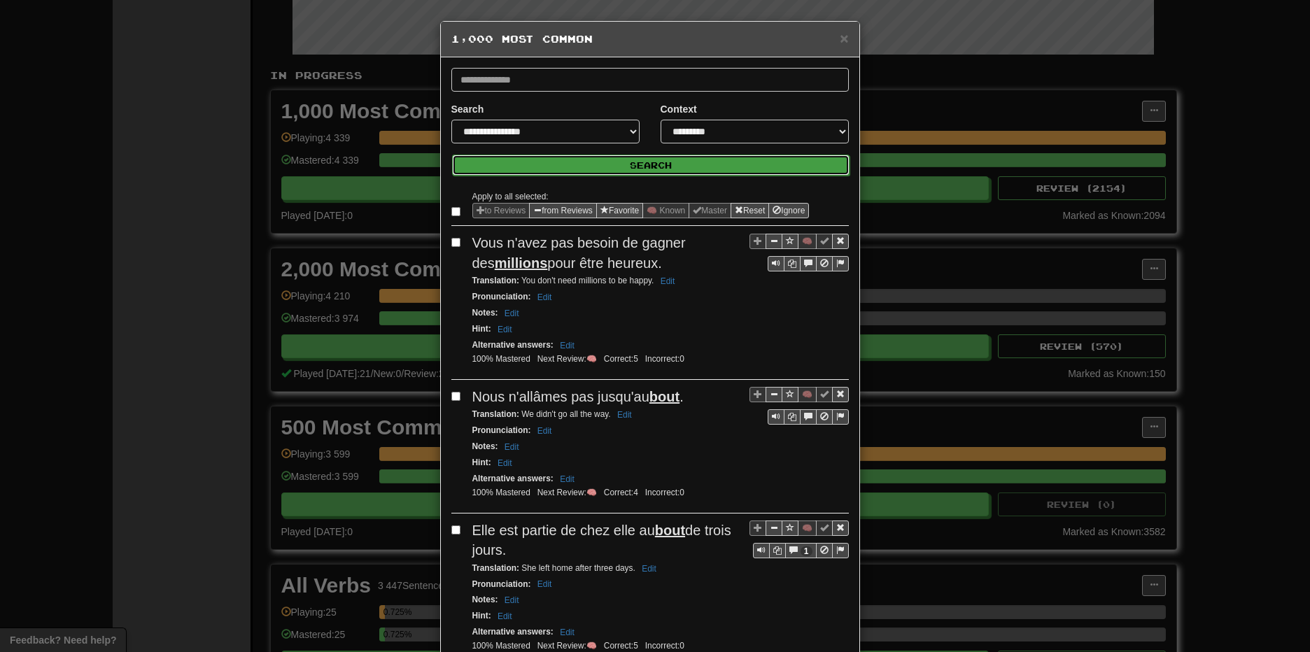
click at [671, 164] on button "Search" at bounding box center [651, 165] width 398 height 21
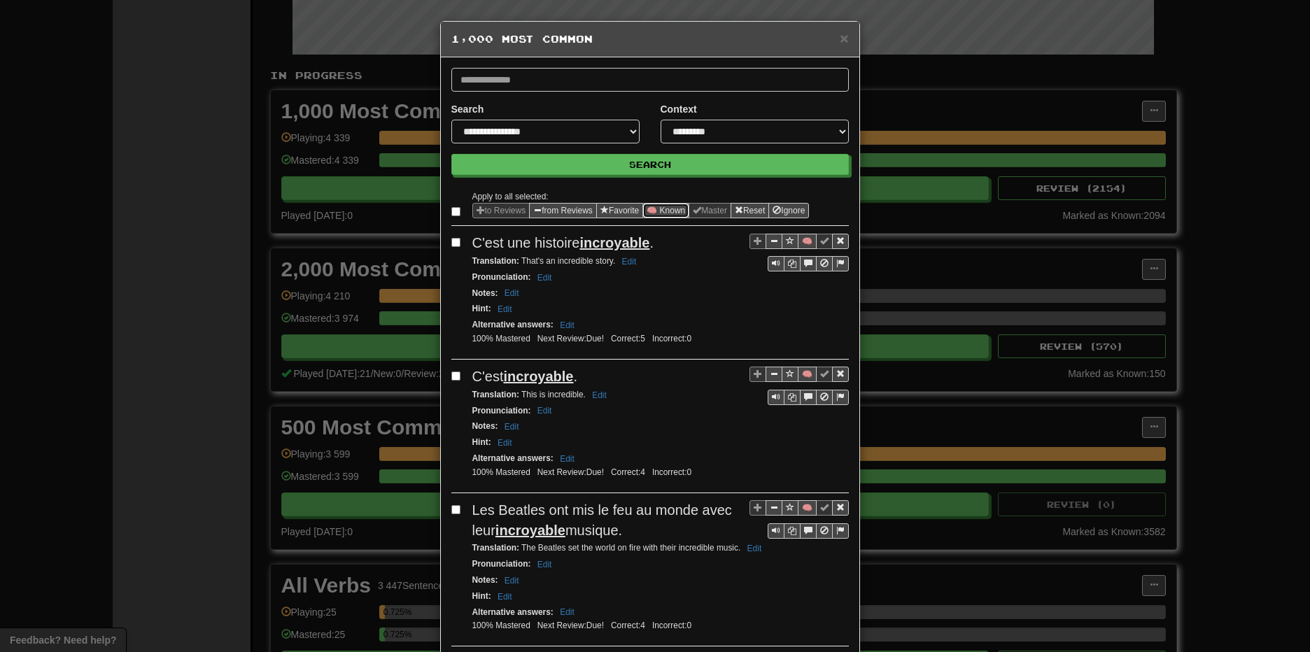
click at [668, 210] on button "🧠 Known" at bounding box center [665, 210] width 47 height 15
click at [840, 38] on span "×" at bounding box center [844, 38] width 8 height 16
